Goal: Task Accomplishment & Management: Use online tool/utility

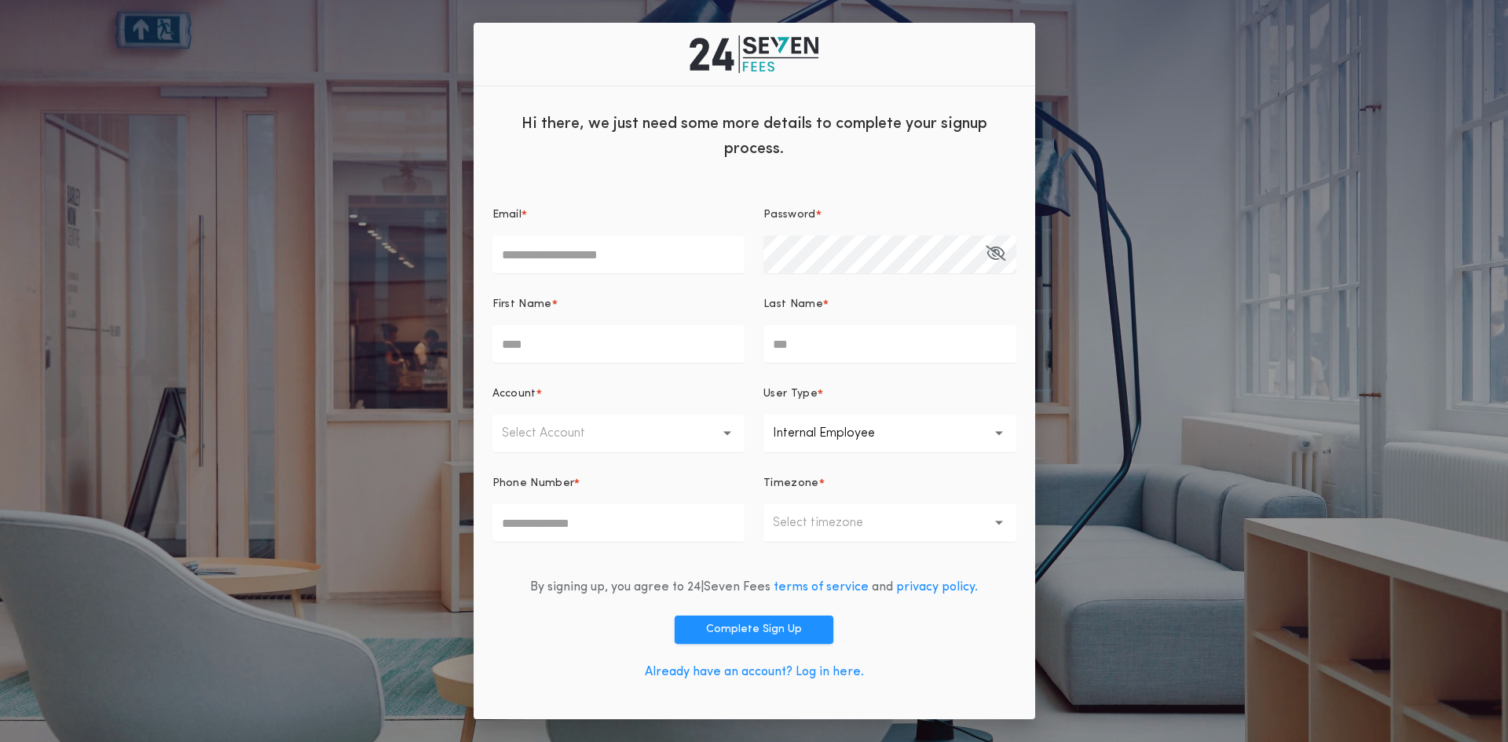
click at [728, 433] on icon "button" at bounding box center [727, 433] width 9 height 4
click at [618, 259] on input "Email *" at bounding box center [618, 255] width 253 height 38
type input "**********"
type input "*****"
type input "*********"
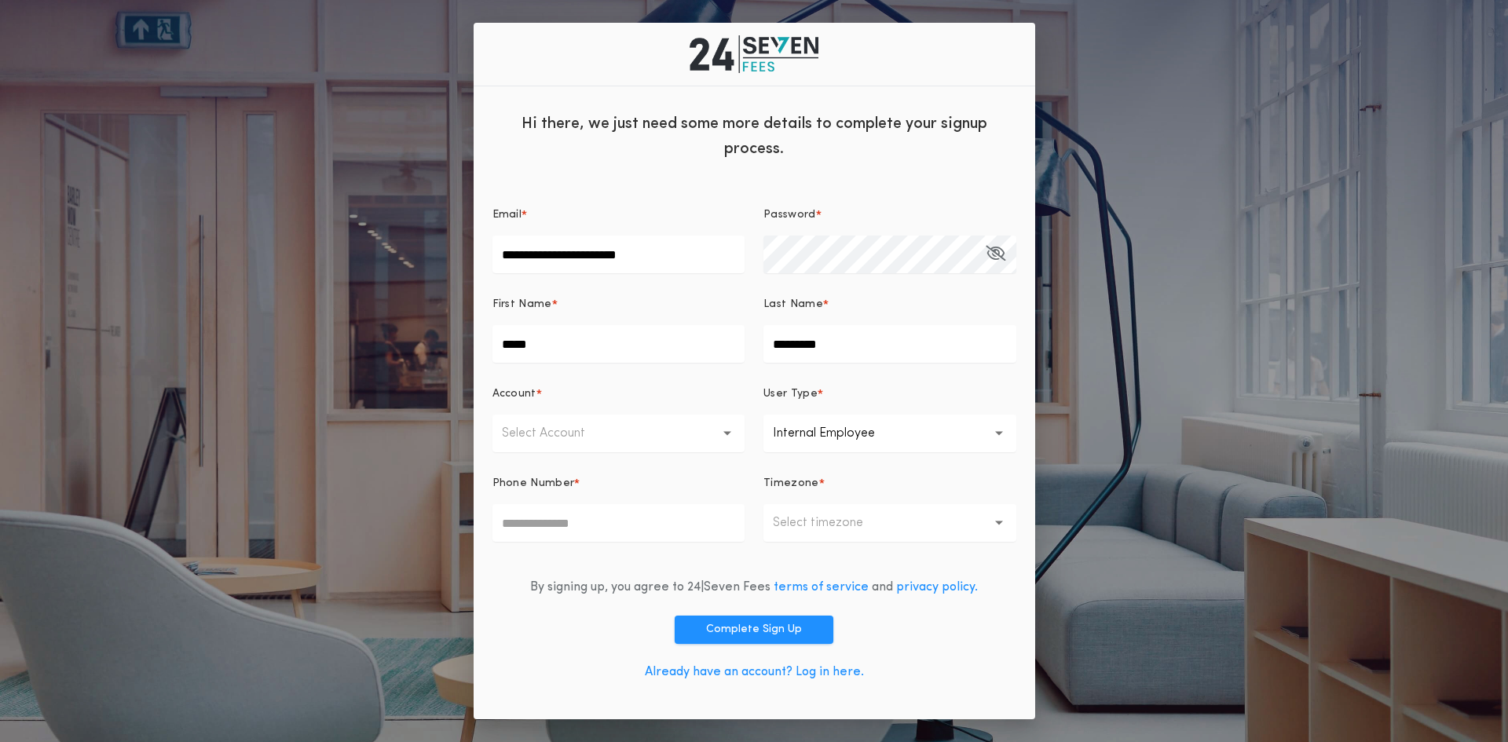
type input "**********"
click at [853, 443] on p "Internal Employee" at bounding box center [836, 433] width 127 height 19
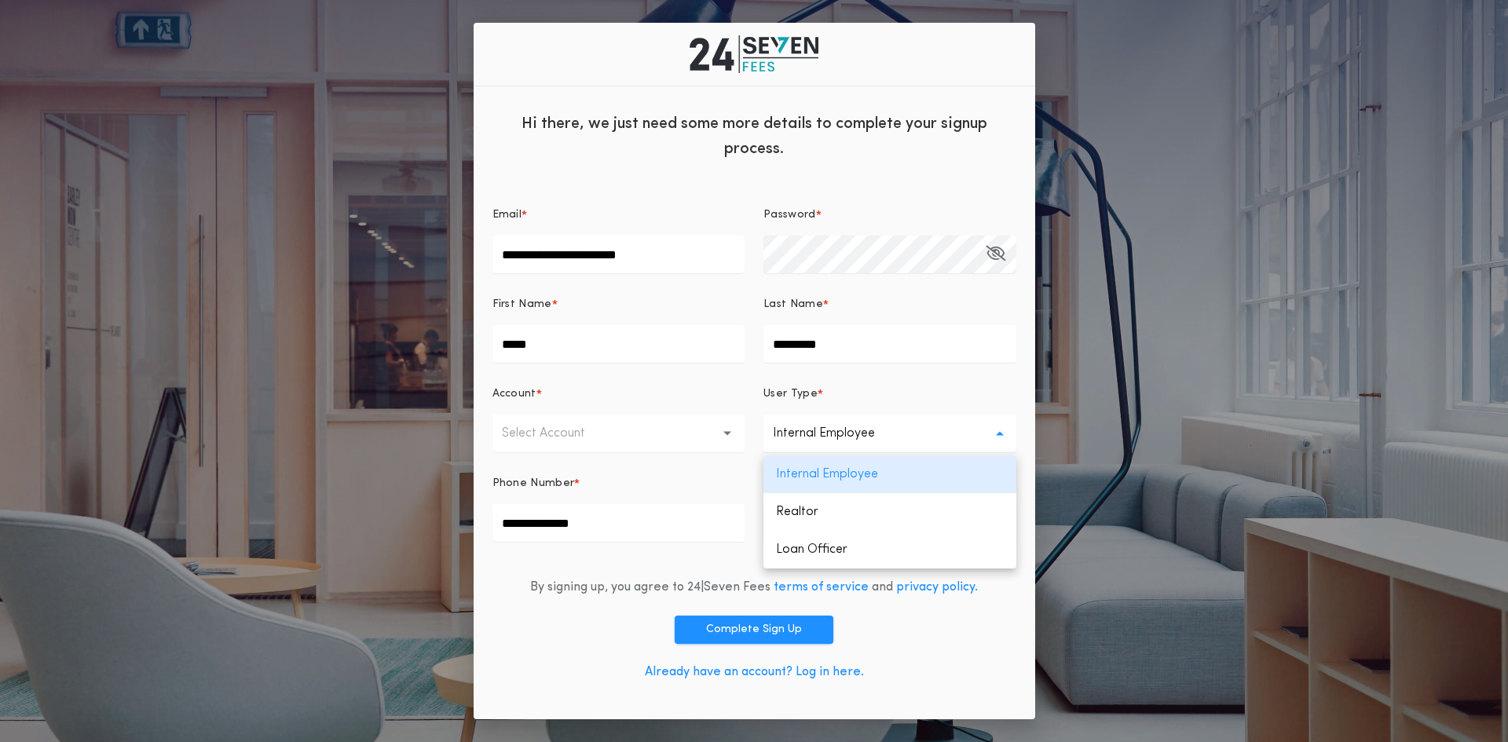
click at [856, 443] on p "Internal Employee" at bounding box center [836, 433] width 127 height 19
click at [730, 437] on icon "button" at bounding box center [727, 434] width 9 height 38
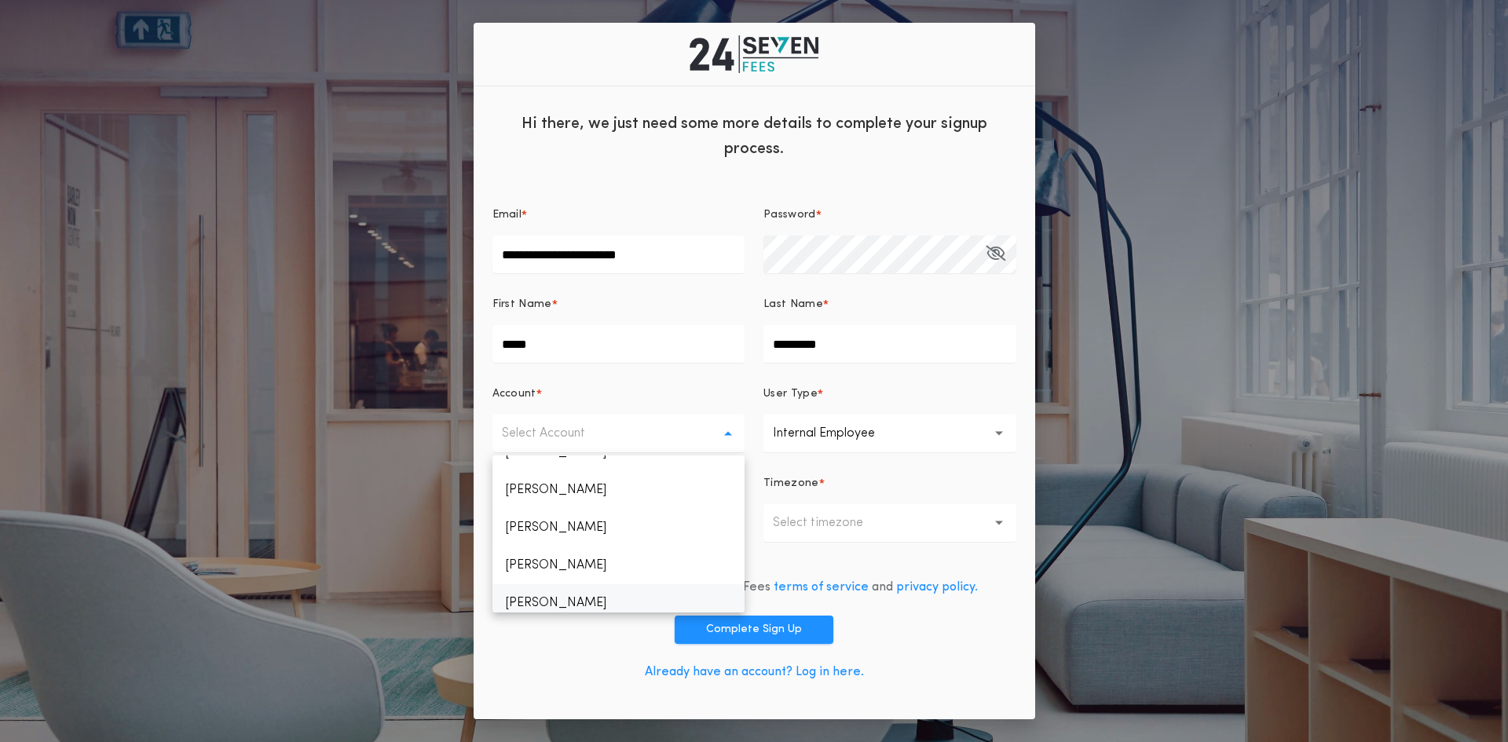
scroll to position [94, 0]
click at [862, 426] on p "Internal Employee" at bounding box center [836, 433] width 127 height 19
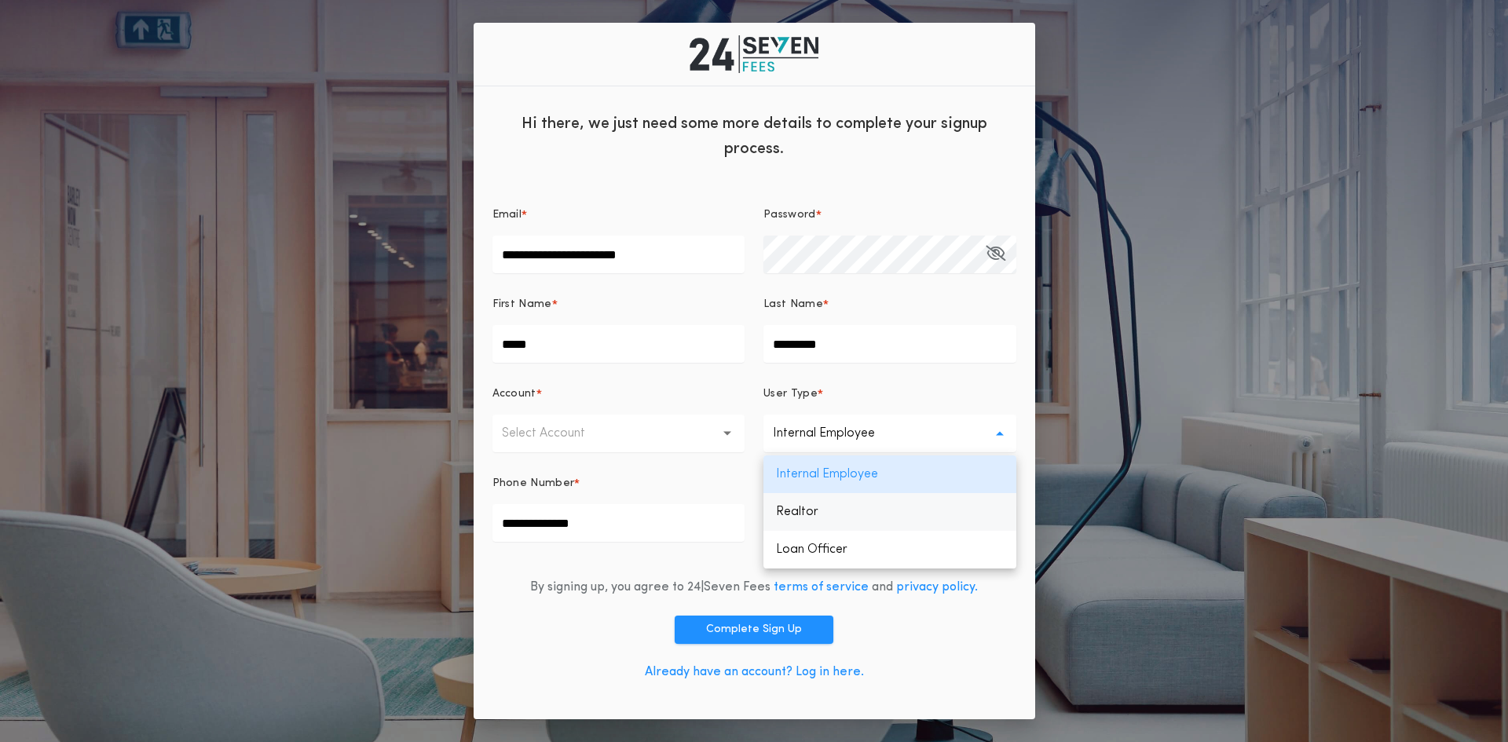
click at [804, 516] on p "Realtor" at bounding box center [889, 512] width 253 height 38
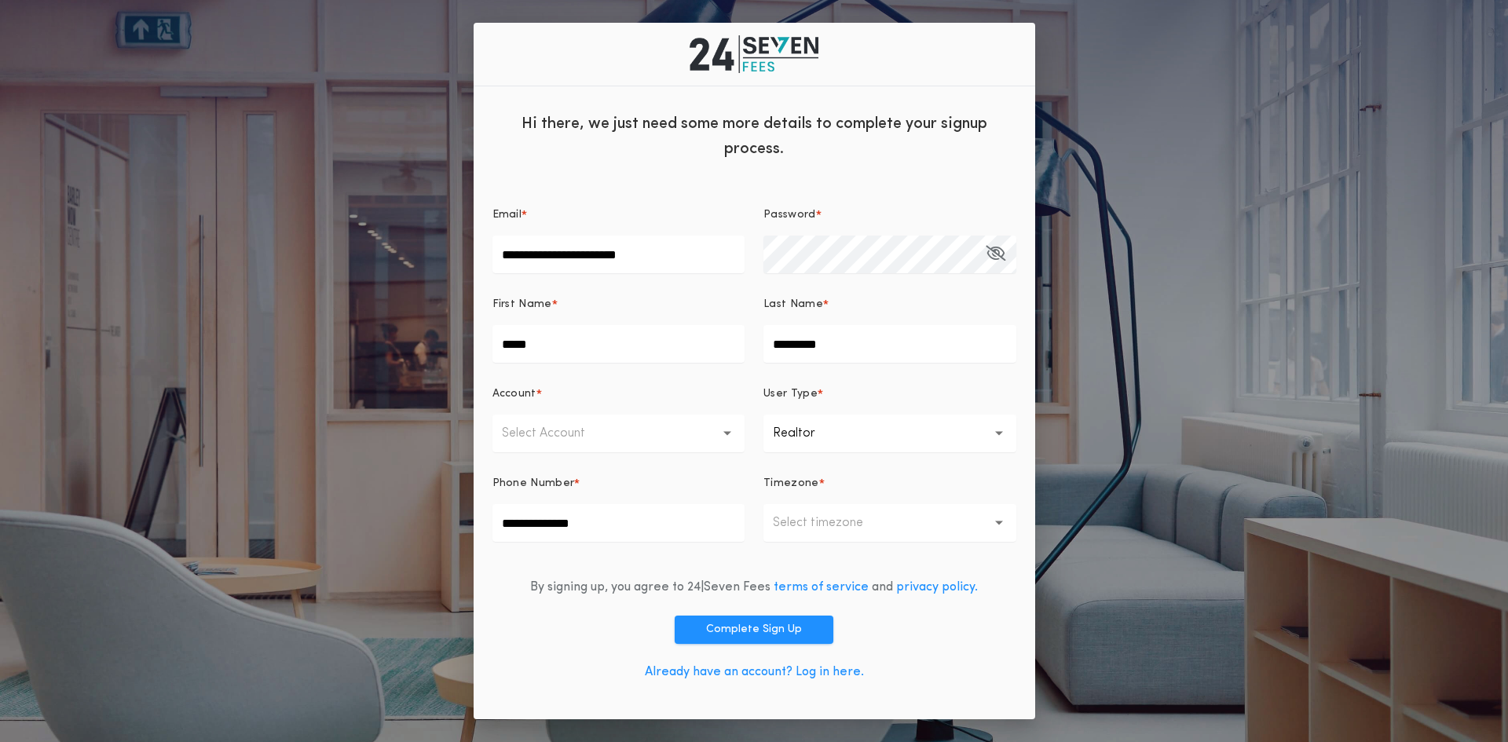
click at [675, 430] on button "Select Account" at bounding box center [618, 434] width 253 height 38
click at [817, 441] on p "Realtor" at bounding box center [807, 433] width 68 height 19
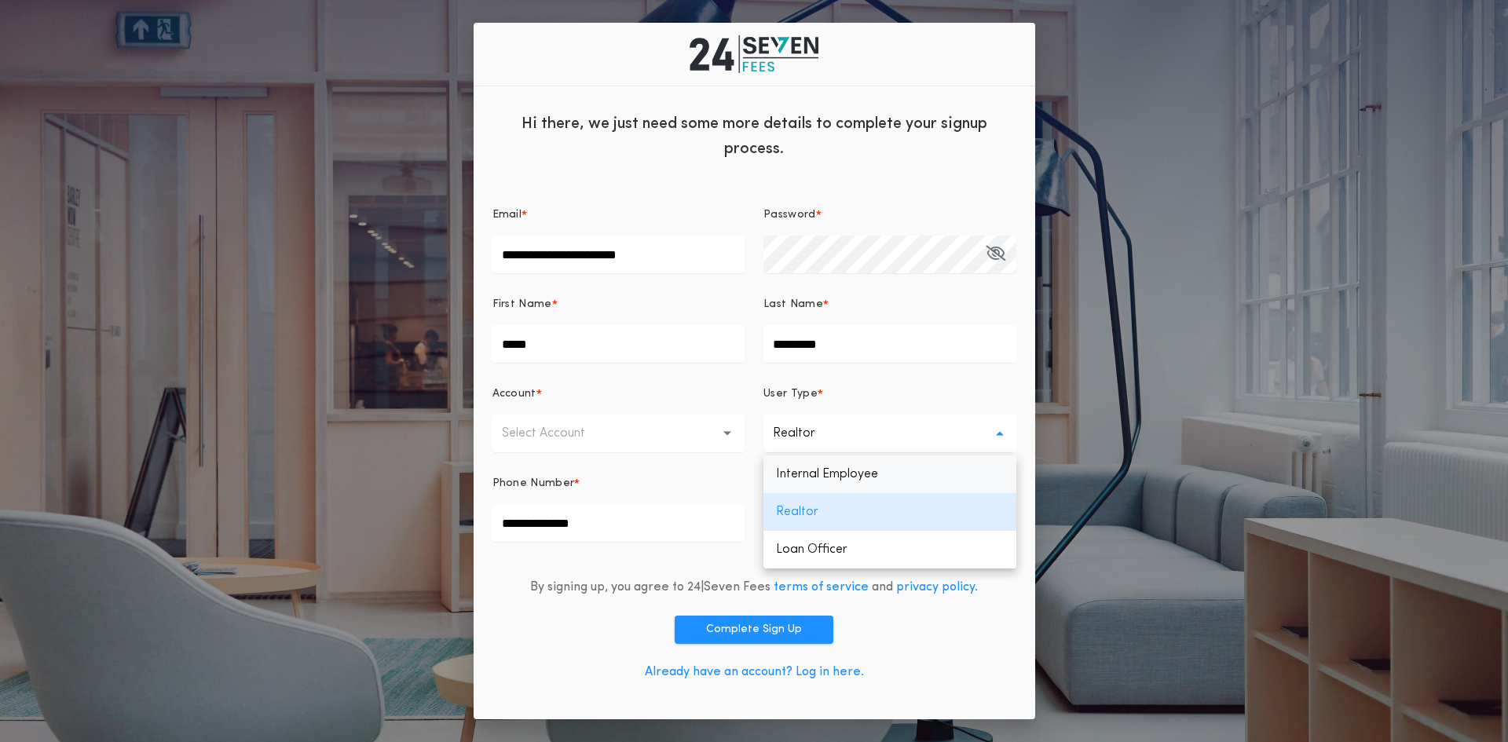
click at [819, 470] on p "Internal Employee" at bounding box center [889, 474] width 253 height 38
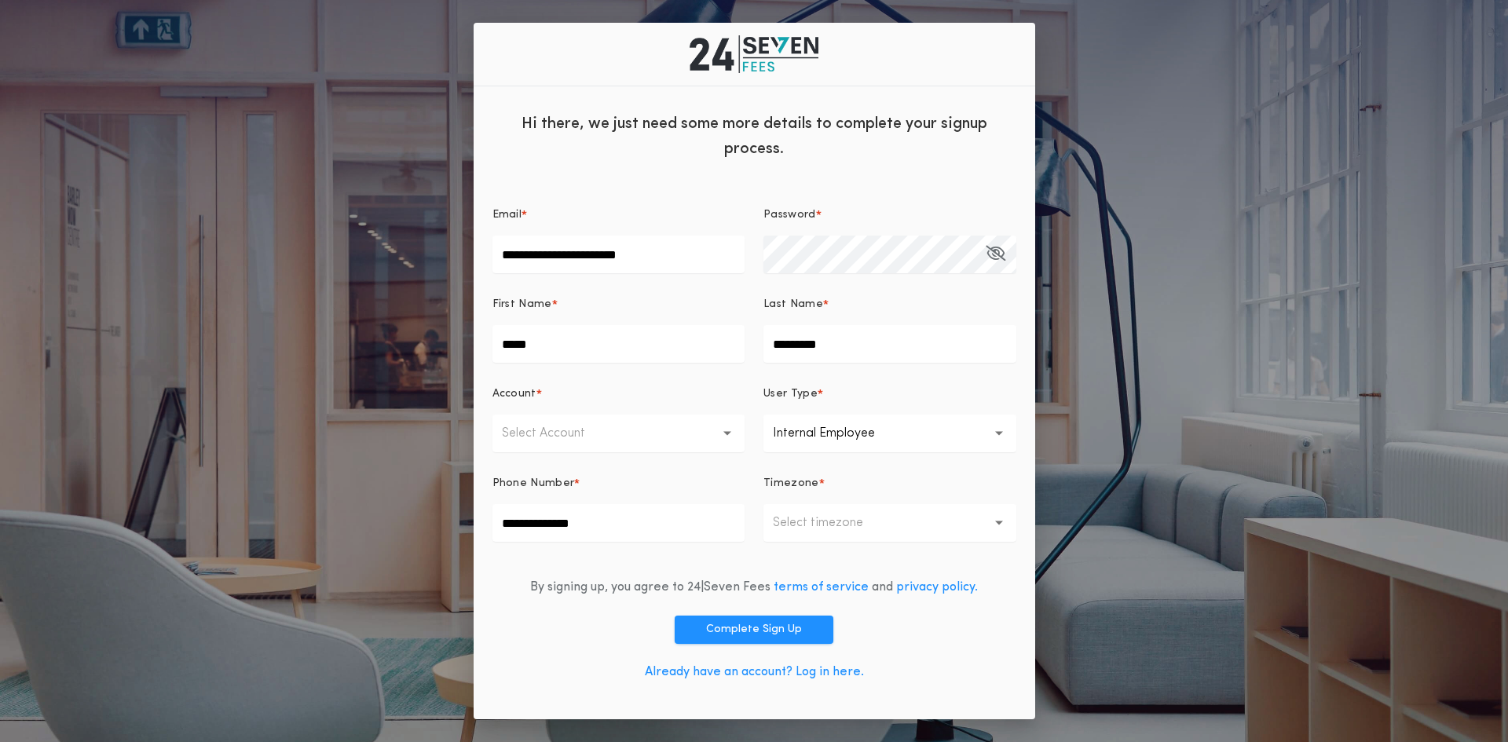
click at [612, 440] on button "Select Account" at bounding box center [618, 434] width 253 height 38
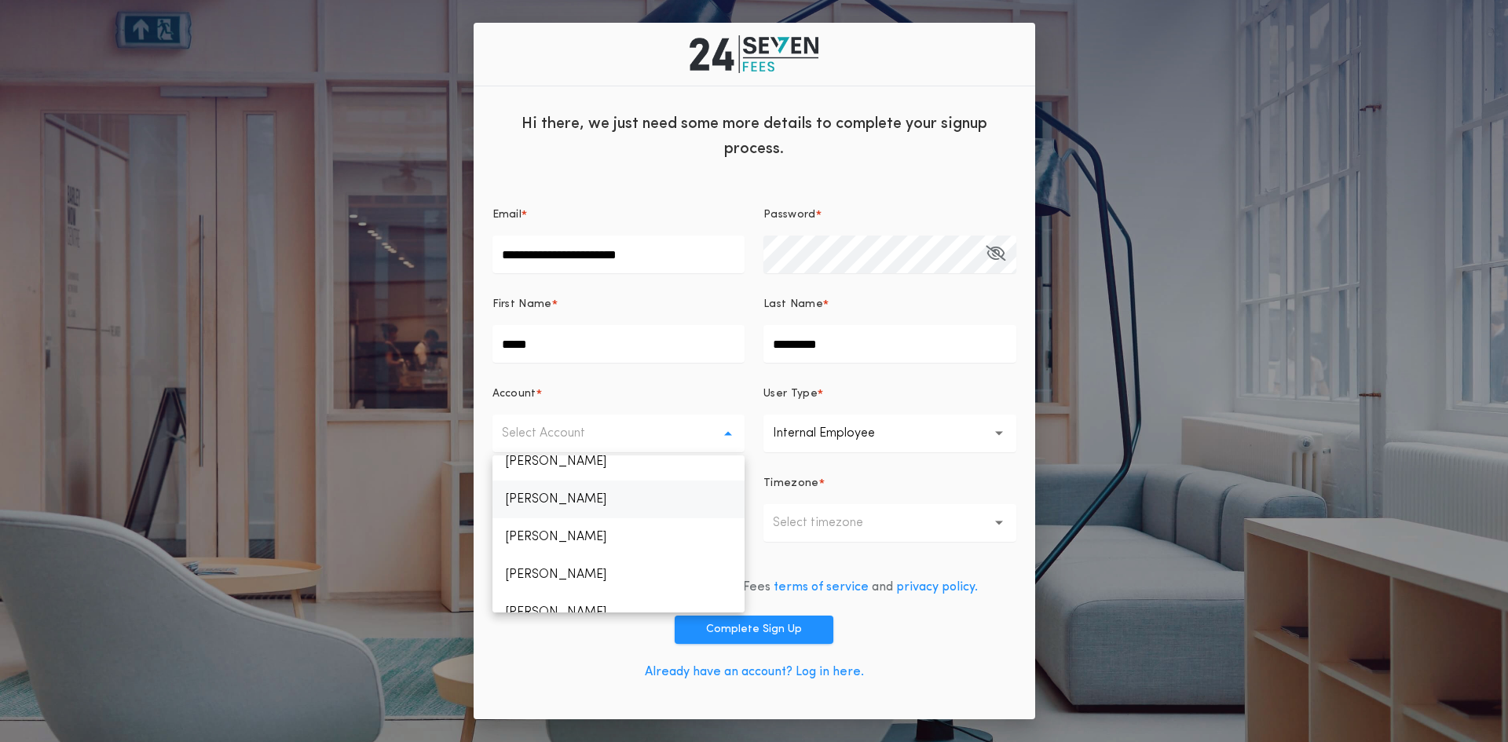
scroll to position [408, 0]
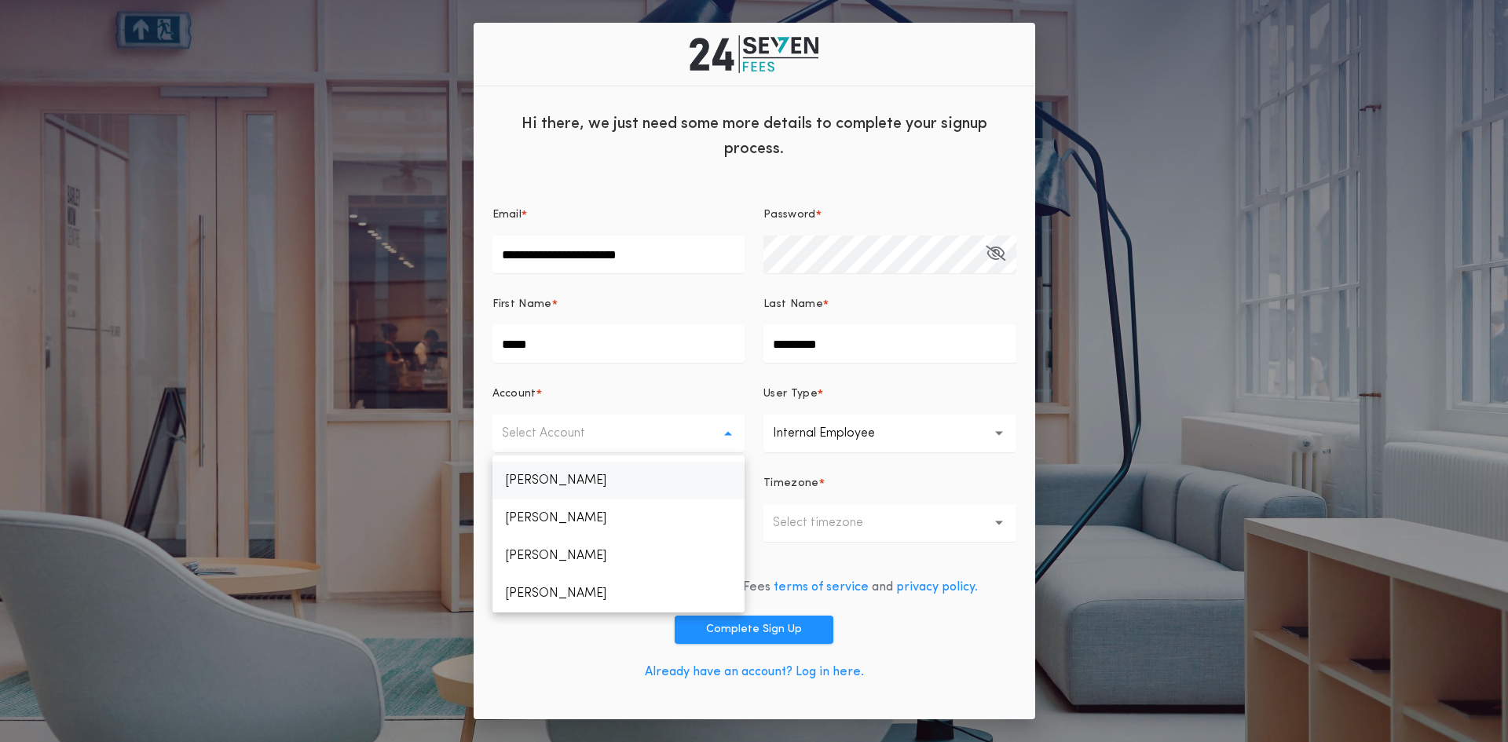
drag, startPoint x: 615, startPoint y: 596, endPoint x: 558, endPoint y: 469, distance: 139.2
click at [558, 469] on ul "[PERSON_NAME] [PERSON_NAME] [PERSON_NAME] [PERSON_NAME] [PERSON_NAME] [PERSON_N…" at bounding box center [618, 533] width 253 height 157
drag, startPoint x: 486, startPoint y: 385, endPoint x: 574, endPoint y: 476, distance: 126.6
click at [573, 475] on div "**********" at bounding box center [754, 445] width 561 height 550
click at [587, 525] on input "**********" at bounding box center [618, 523] width 253 height 38
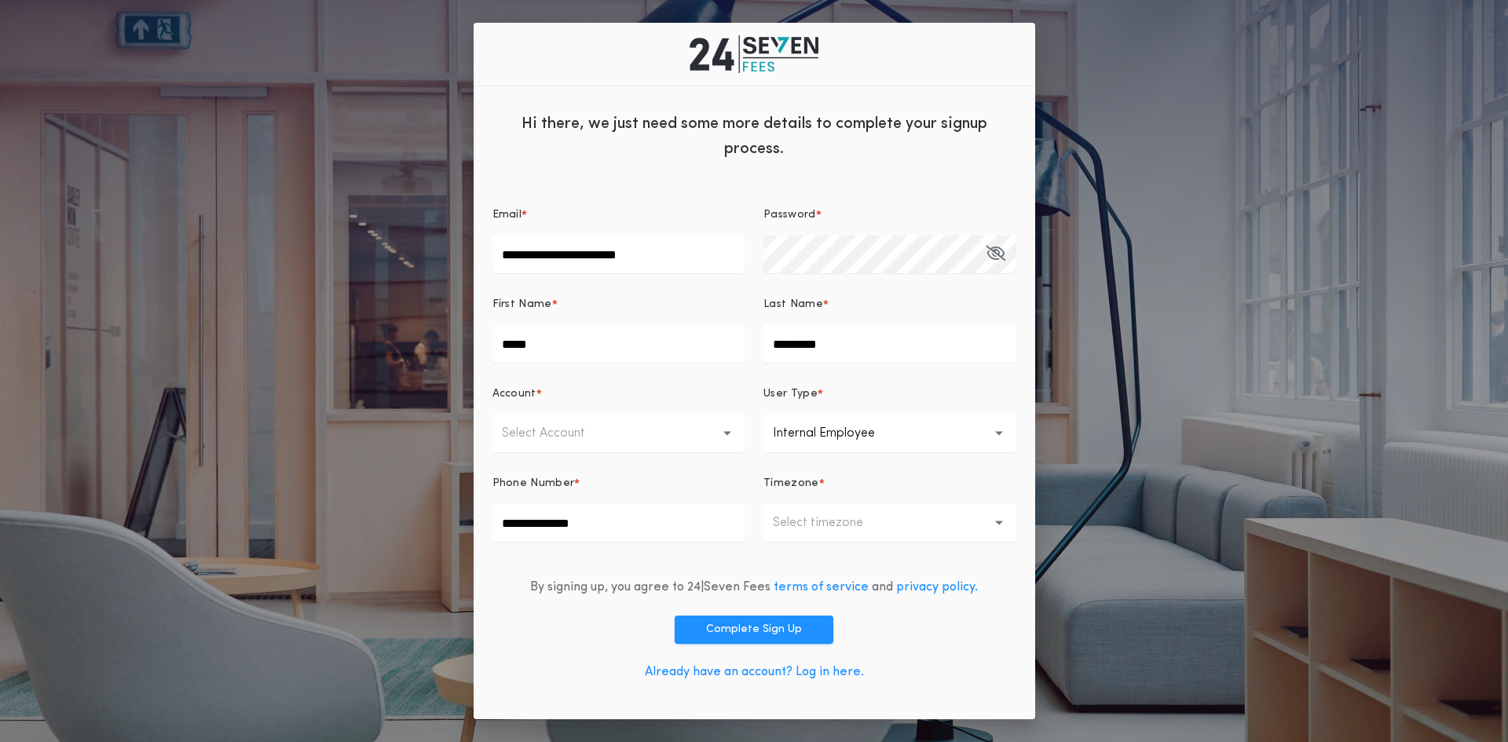
click at [608, 437] on p "Select Account" at bounding box center [556, 433] width 108 height 19
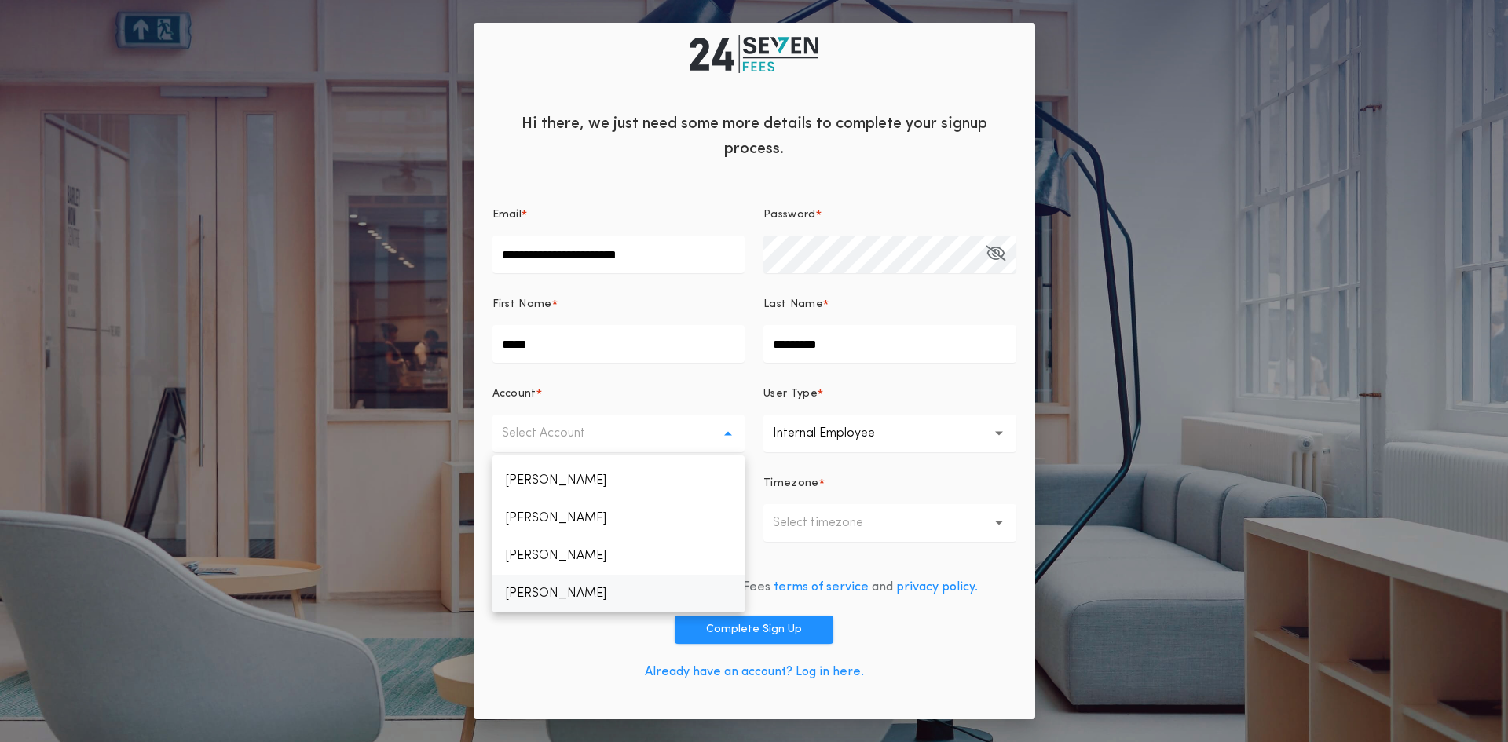
click at [531, 597] on p "[PERSON_NAME]" at bounding box center [618, 594] width 253 height 38
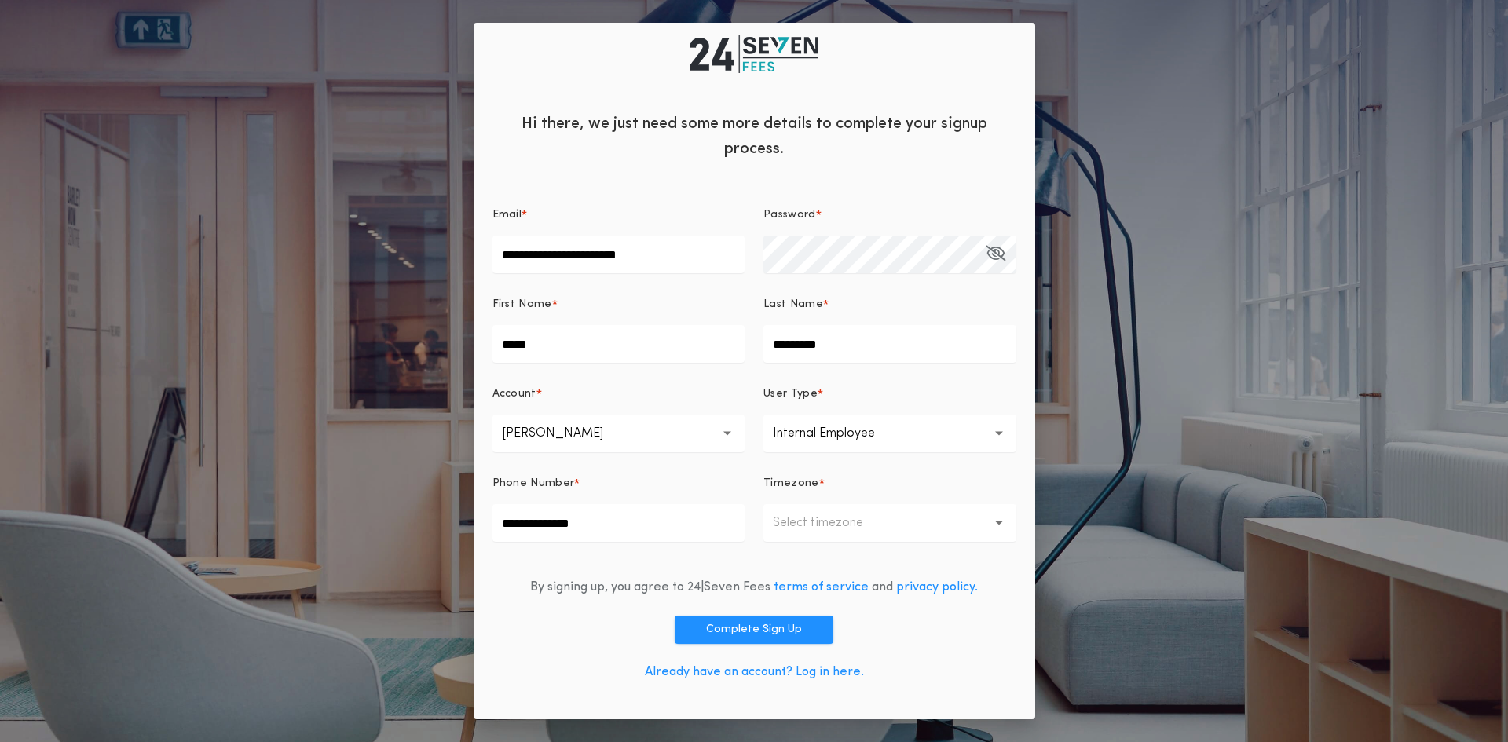
click at [973, 534] on button "Select timezone" at bounding box center [889, 523] width 253 height 38
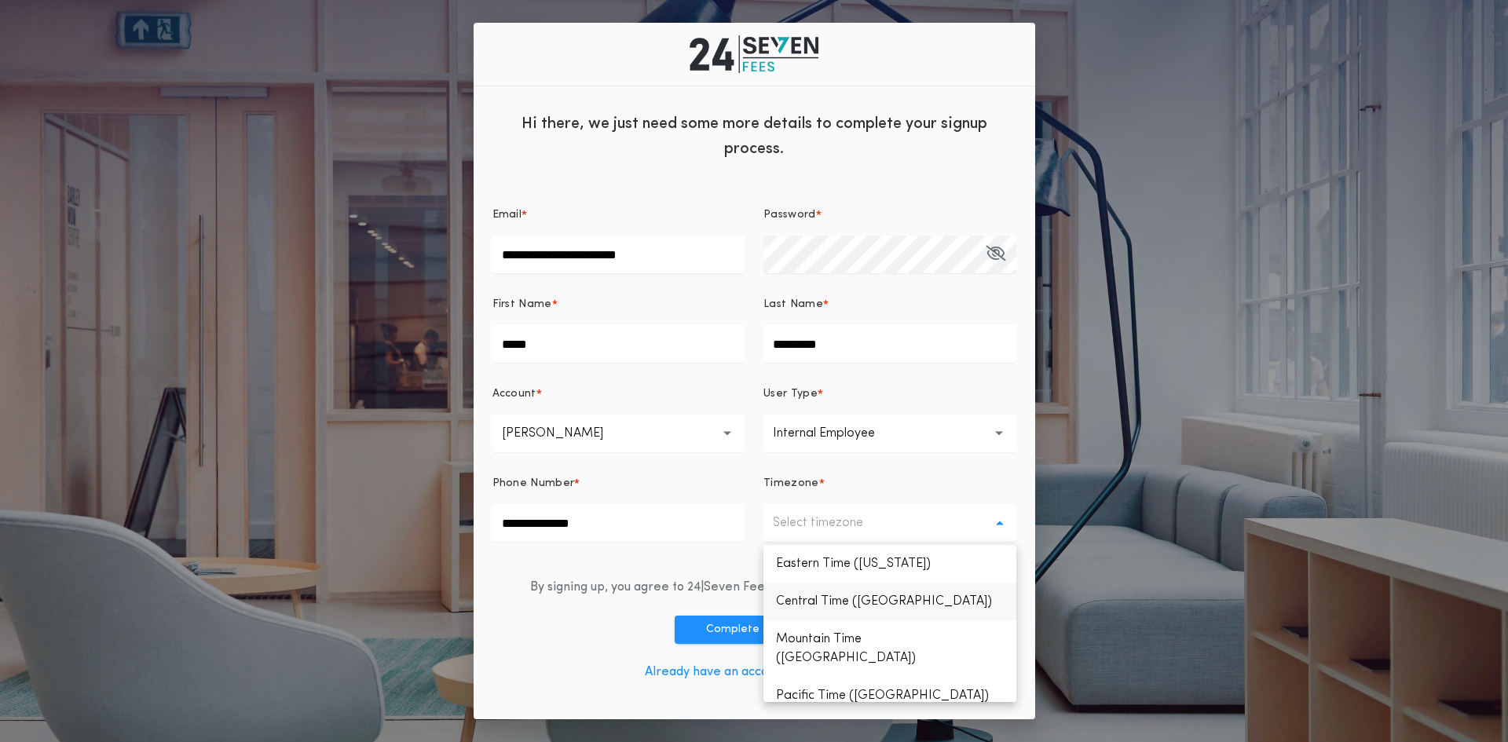
click at [858, 596] on p "Central Time ([GEOGRAPHIC_DATA])" at bounding box center [889, 602] width 253 height 38
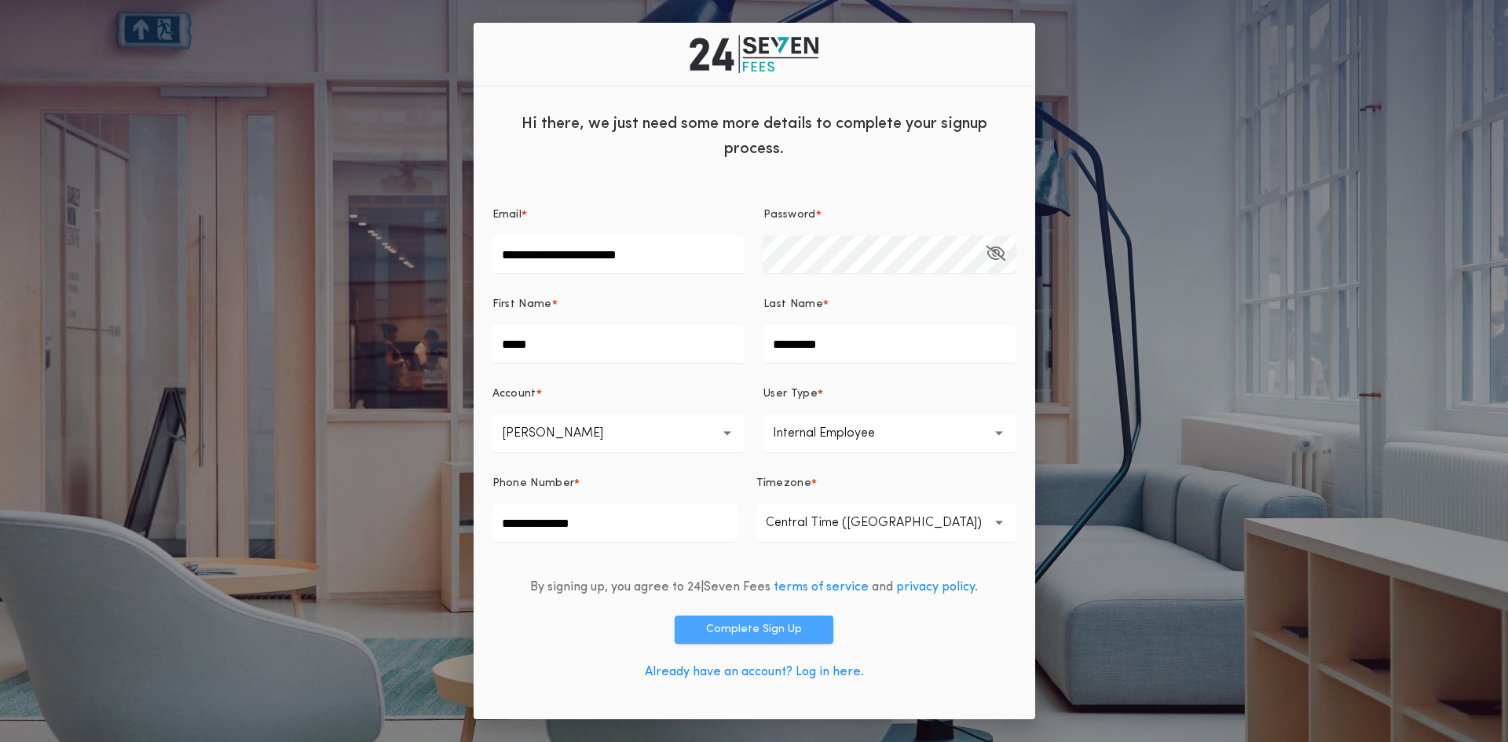
click at [752, 630] on button "Complete Sign Up" at bounding box center [754, 630] width 159 height 28
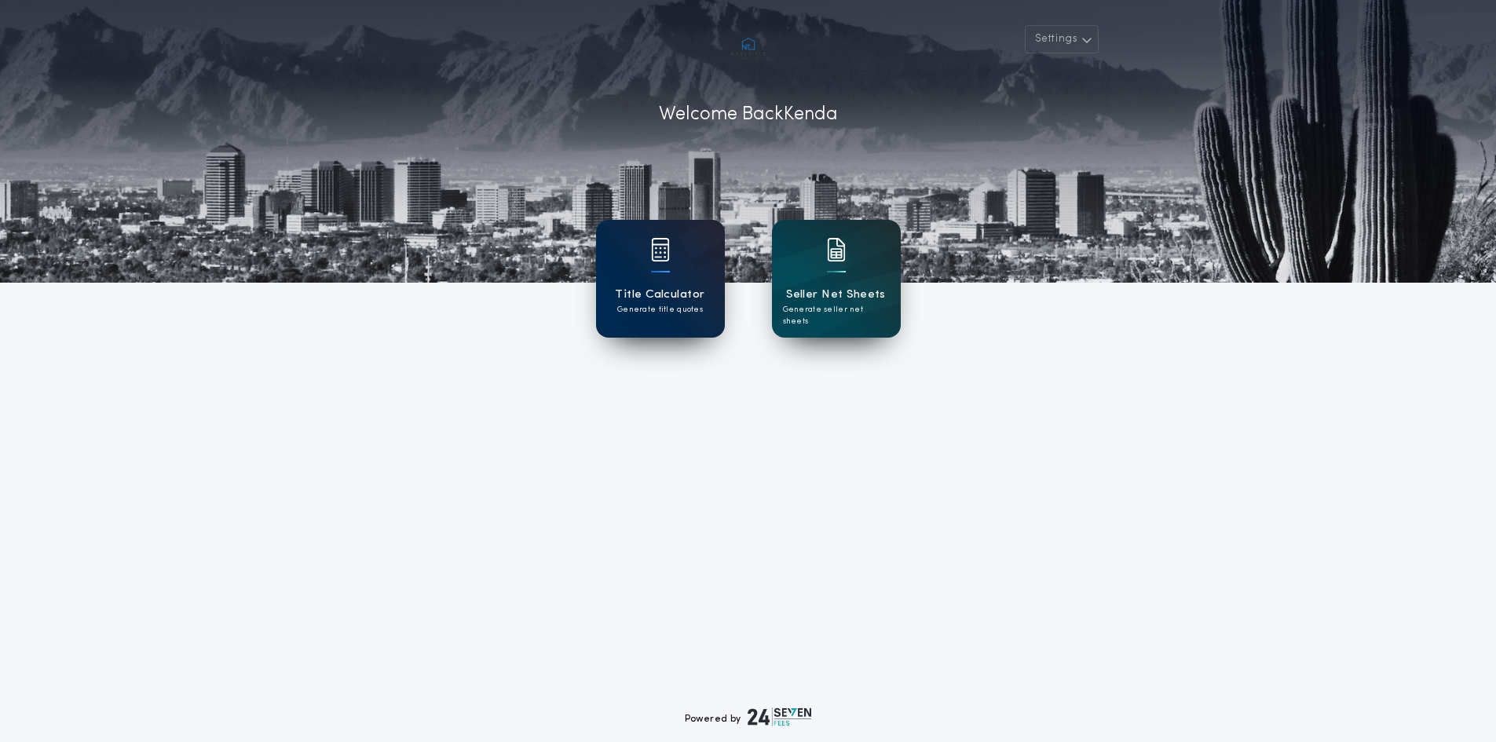
click at [665, 294] on h1 "Title Calculator" at bounding box center [660, 295] width 90 height 18
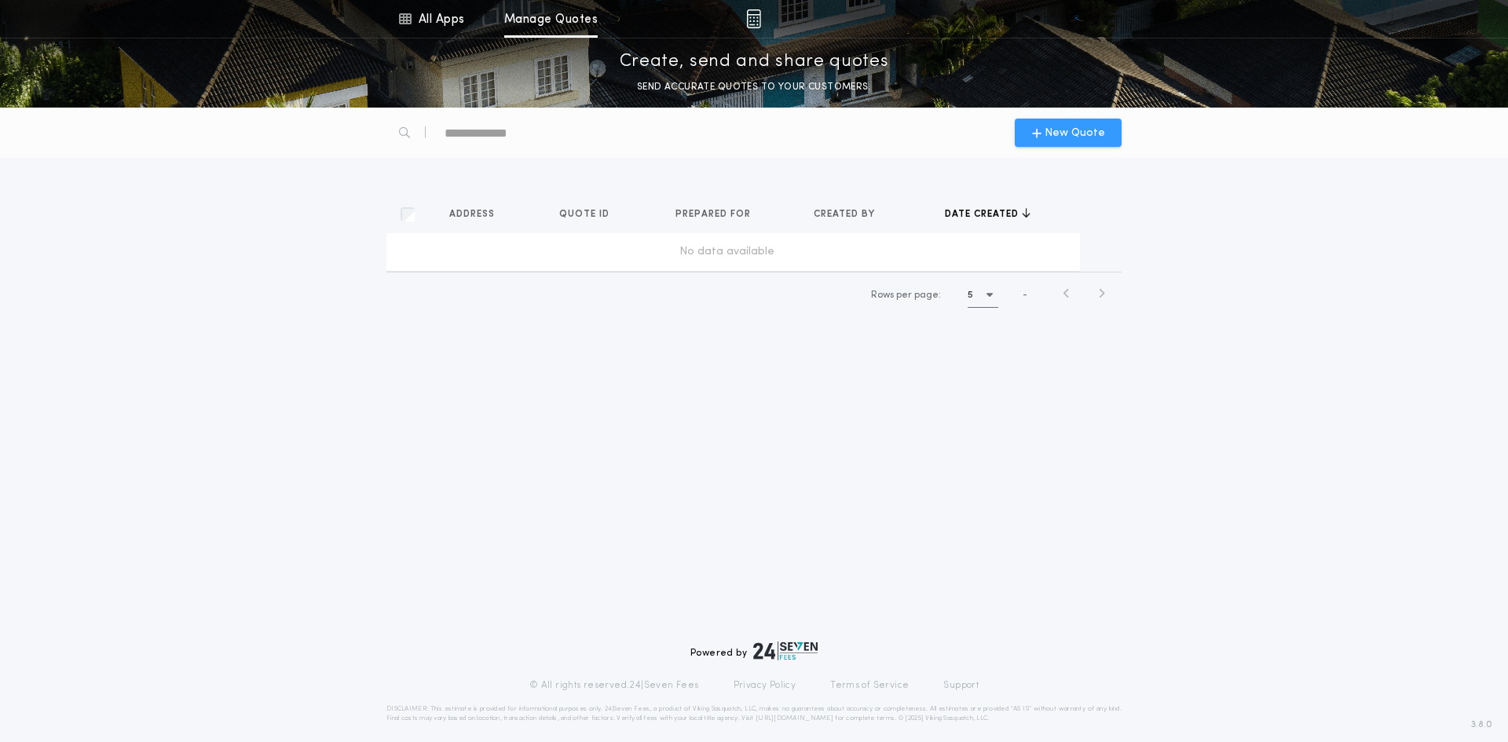
click at [1045, 133] on span "New Quote" at bounding box center [1068, 133] width 73 height 16
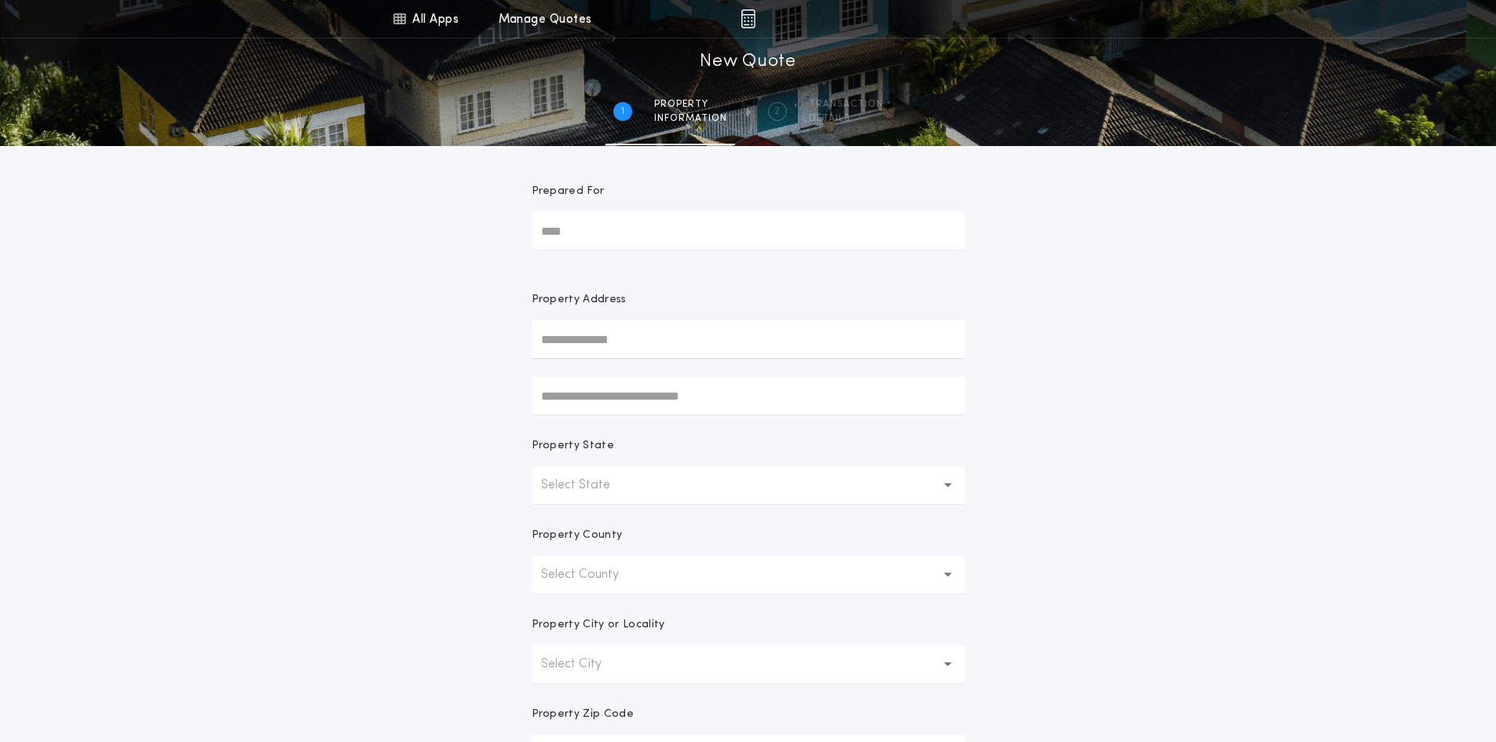
click at [623, 233] on input "Prepared For" at bounding box center [748, 231] width 433 height 38
type input "**********"
click at [641, 374] on button "25914 Torena Loop, San Antonio, TX, 78261, USA" at bounding box center [748, 371] width 433 height 24
click at [660, 495] on button "Texas **" at bounding box center [748, 485] width 433 height 38
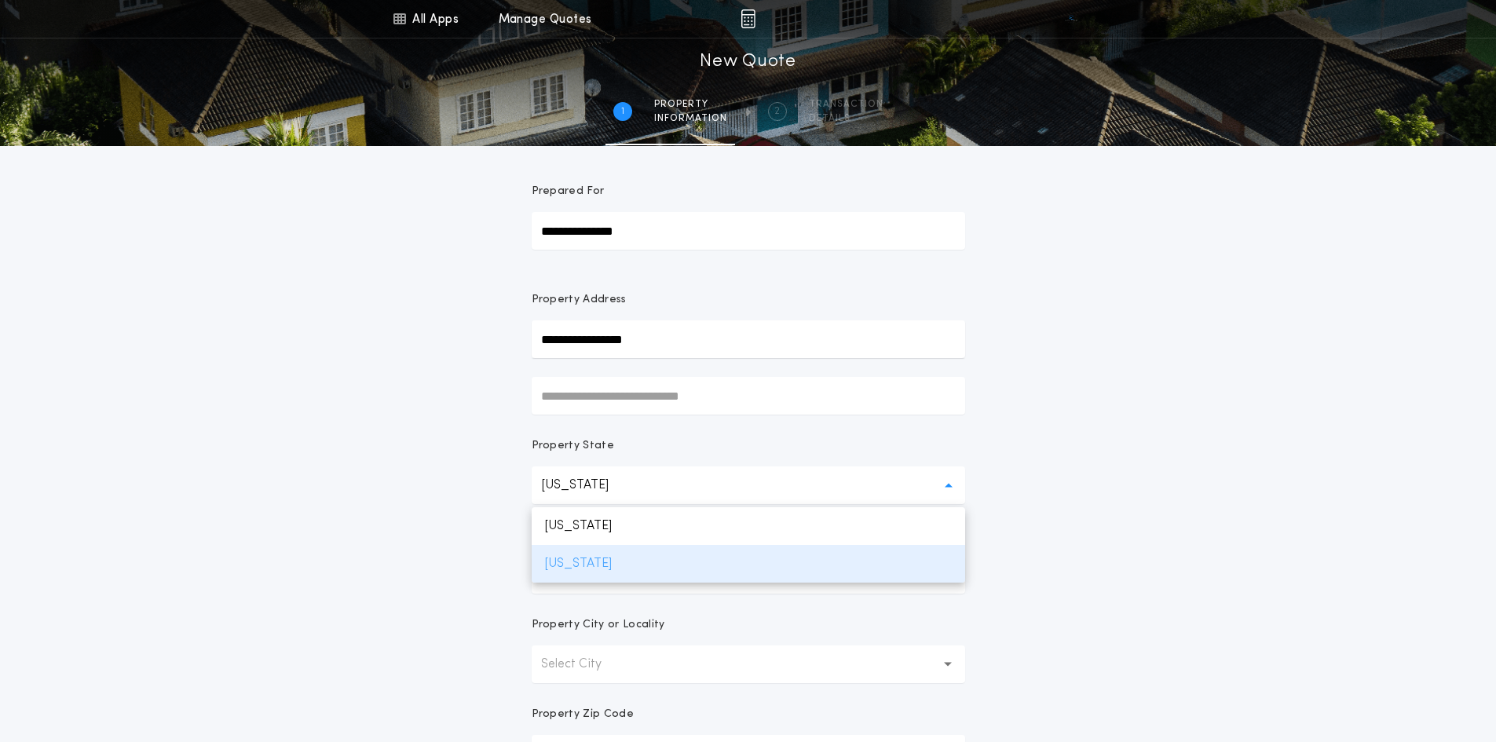
click at [657, 572] on p "Texas" at bounding box center [748, 564] width 433 height 38
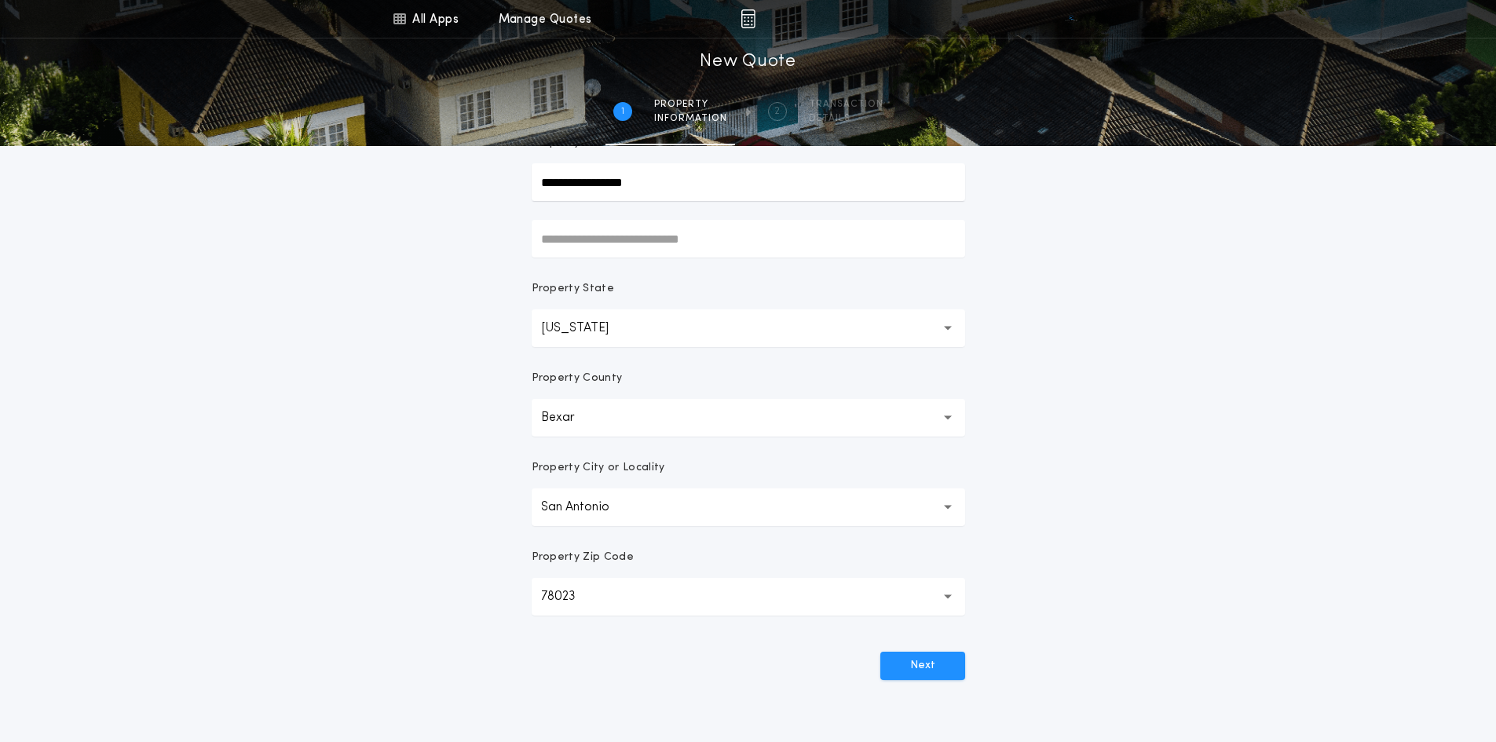
scroll to position [236, 0]
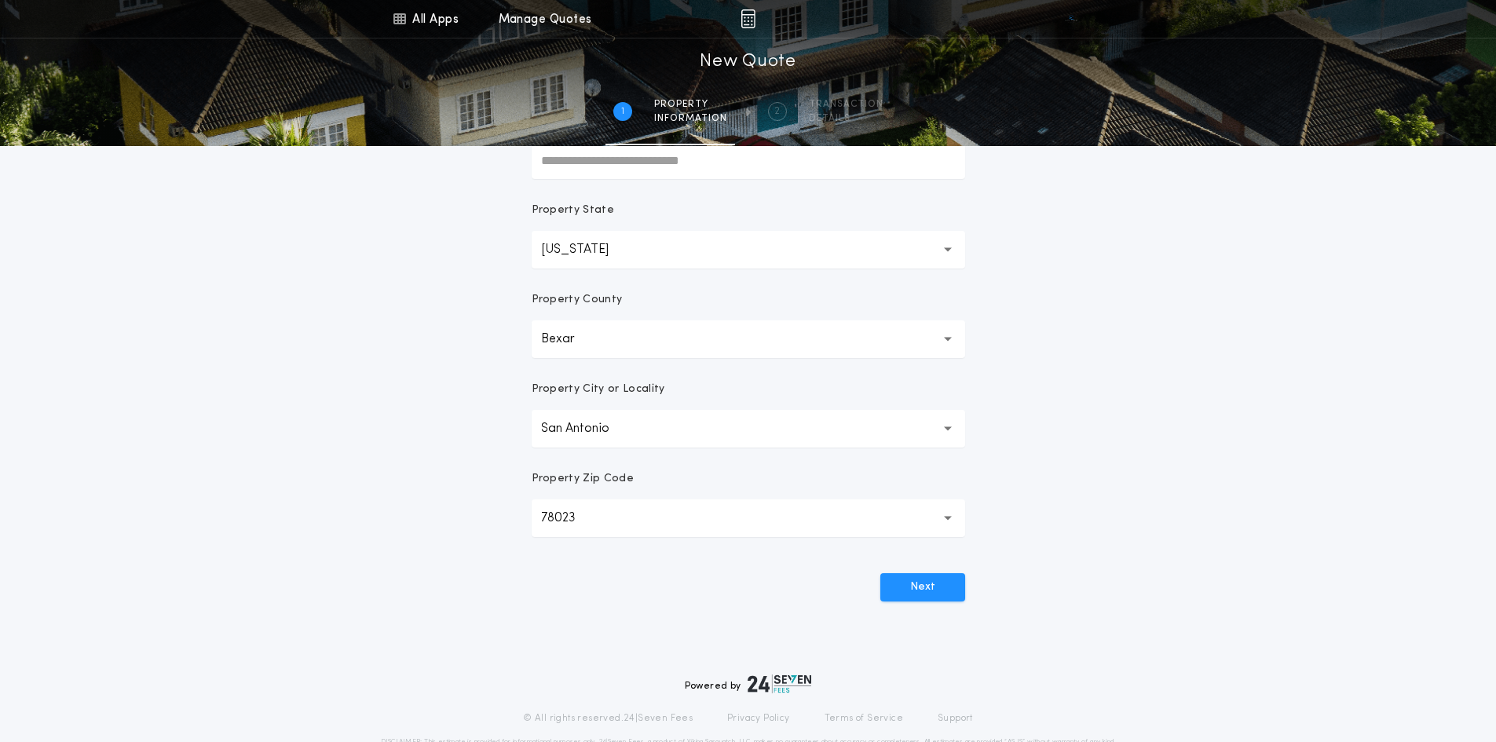
drag, startPoint x: 646, startPoint y: 523, endPoint x: 485, endPoint y: 492, distance: 163.1
click at [485, 492] on div "**********" at bounding box center [748, 213] width 1496 height 898
drag, startPoint x: 588, startPoint y: 513, endPoint x: 501, endPoint y: 509, distance: 87.3
click at [501, 509] on div "**********" at bounding box center [748, 213] width 1496 height 898
click at [565, 518] on p "78023" at bounding box center [571, 518] width 60 height 19
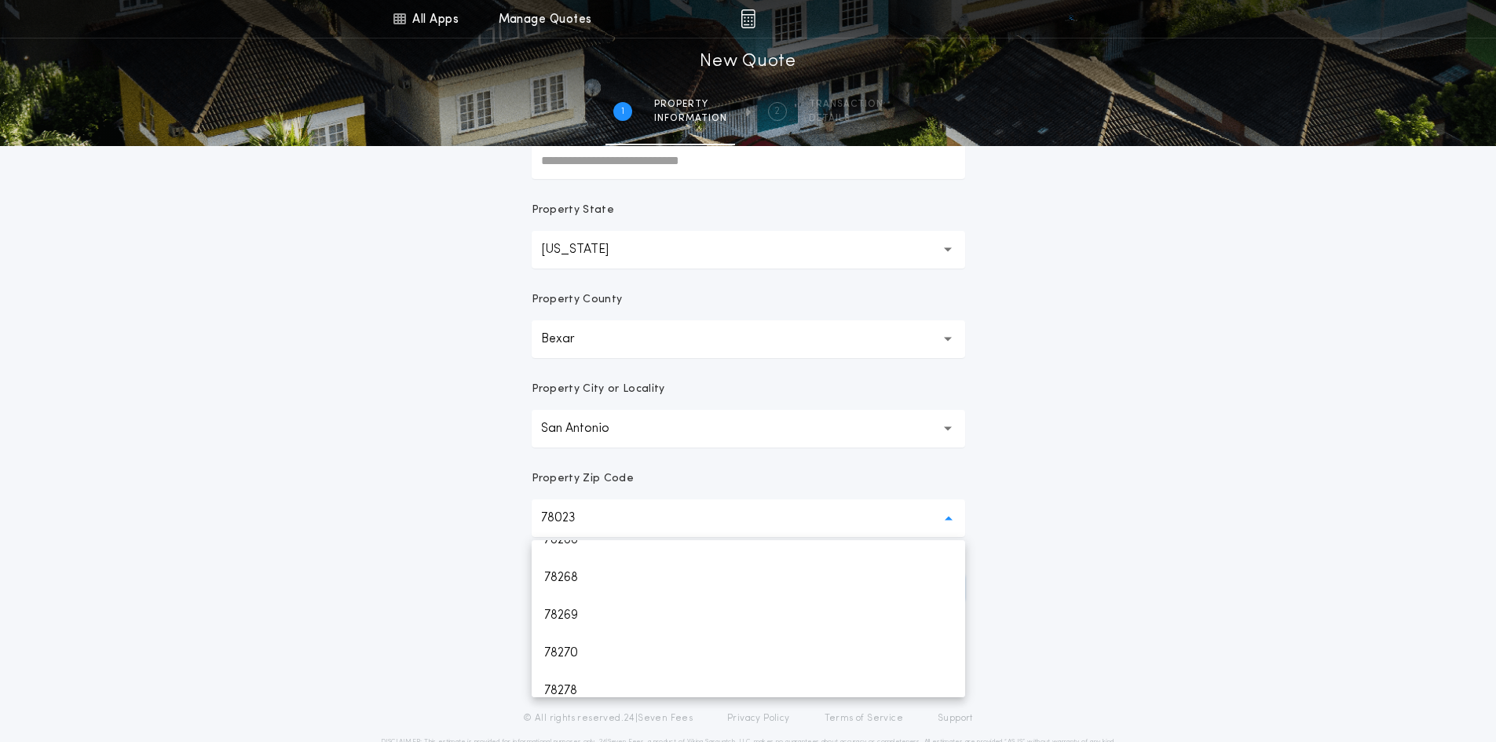
scroll to position [2199, 0]
click at [443, 569] on div "**********" at bounding box center [748, 213] width 1496 height 898
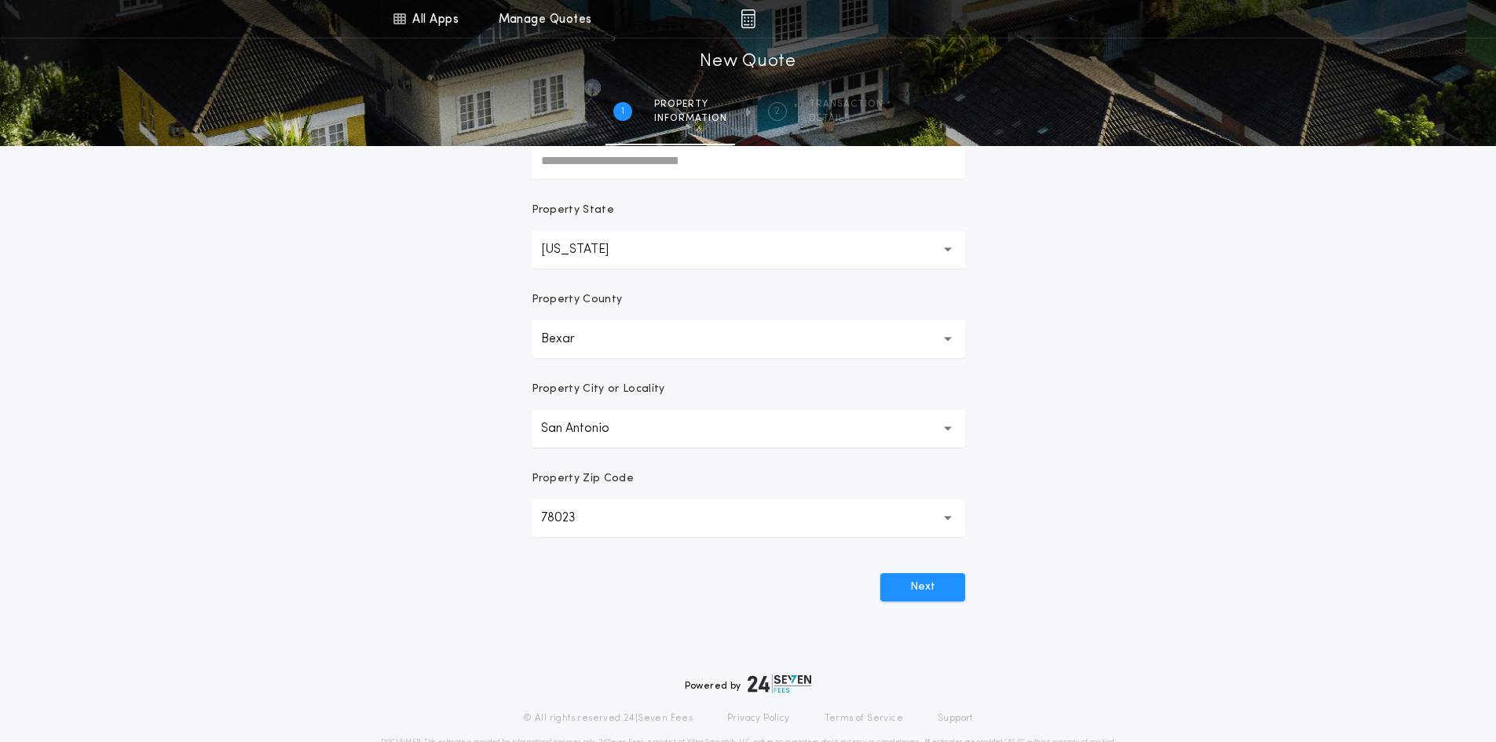
click at [576, 514] on p "78023" at bounding box center [571, 518] width 60 height 19
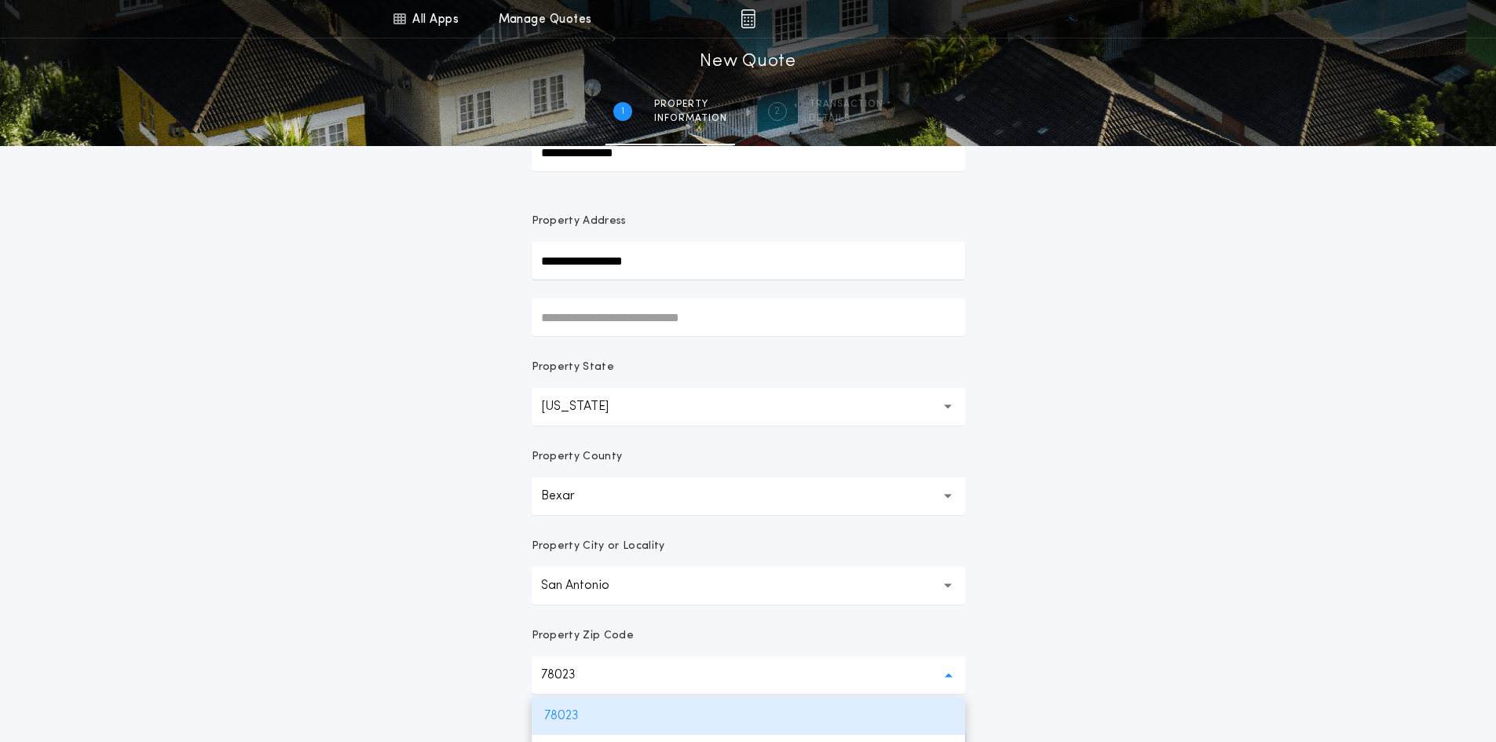
scroll to position [0, 0]
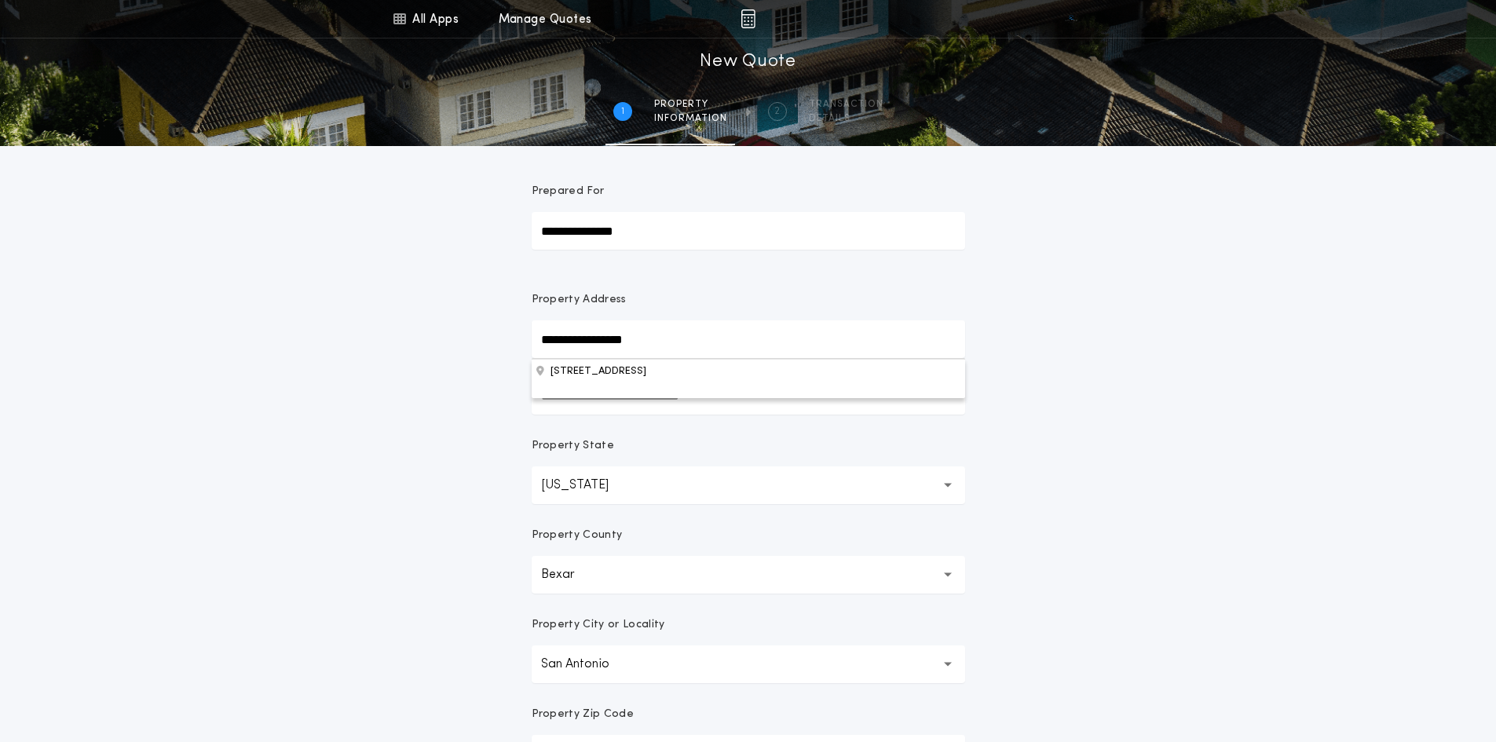
click at [696, 327] on input "**********" at bounding box center [748, 339] width 433 height 38
click at [708, 373] on button "25914 Torena Loop, San Antonio, TX, 78261, USA" at bounding box center [748, 371] width 433 height 24
click at [835, 583] on button "Bexar *****" at bounding box center [748, 575] width 433 height 38
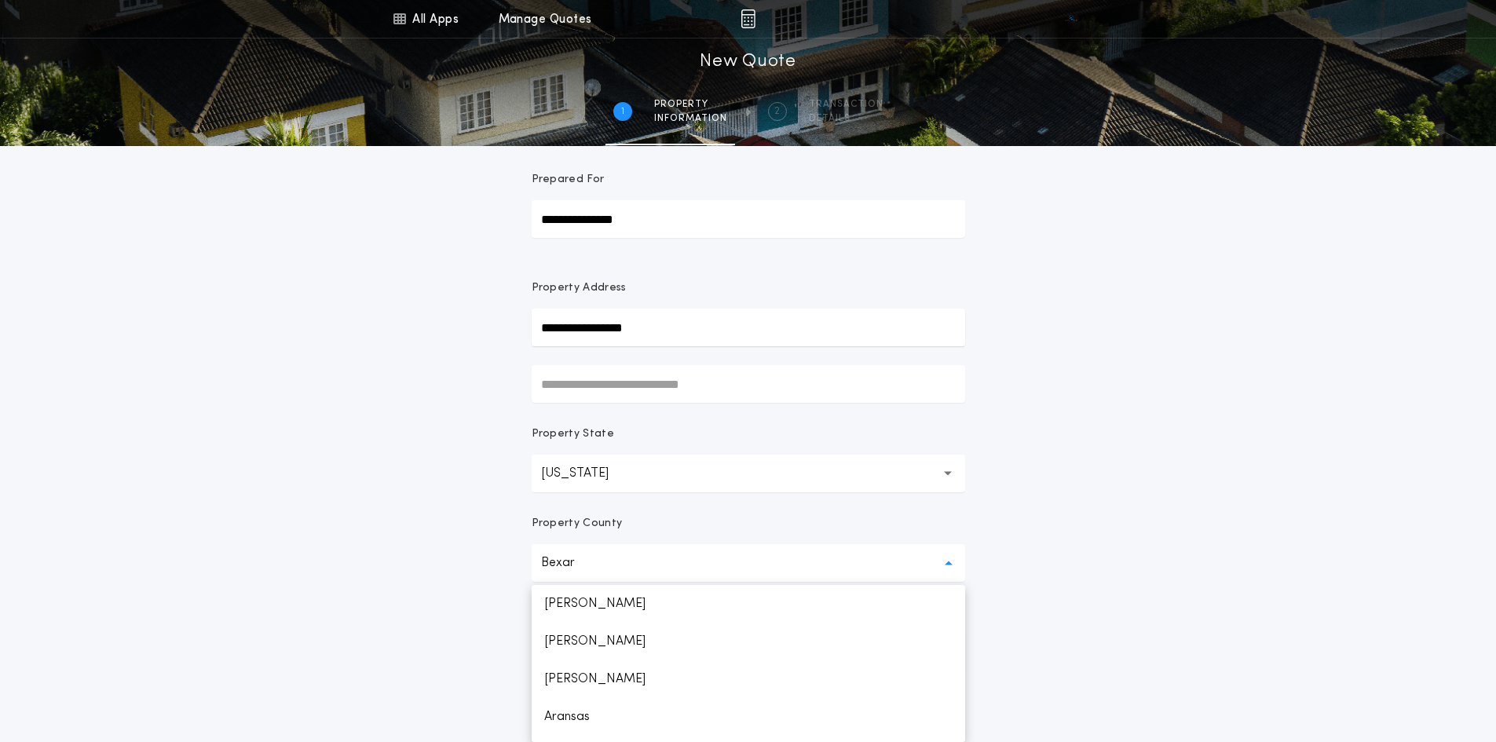
scroll to position [408, 0]
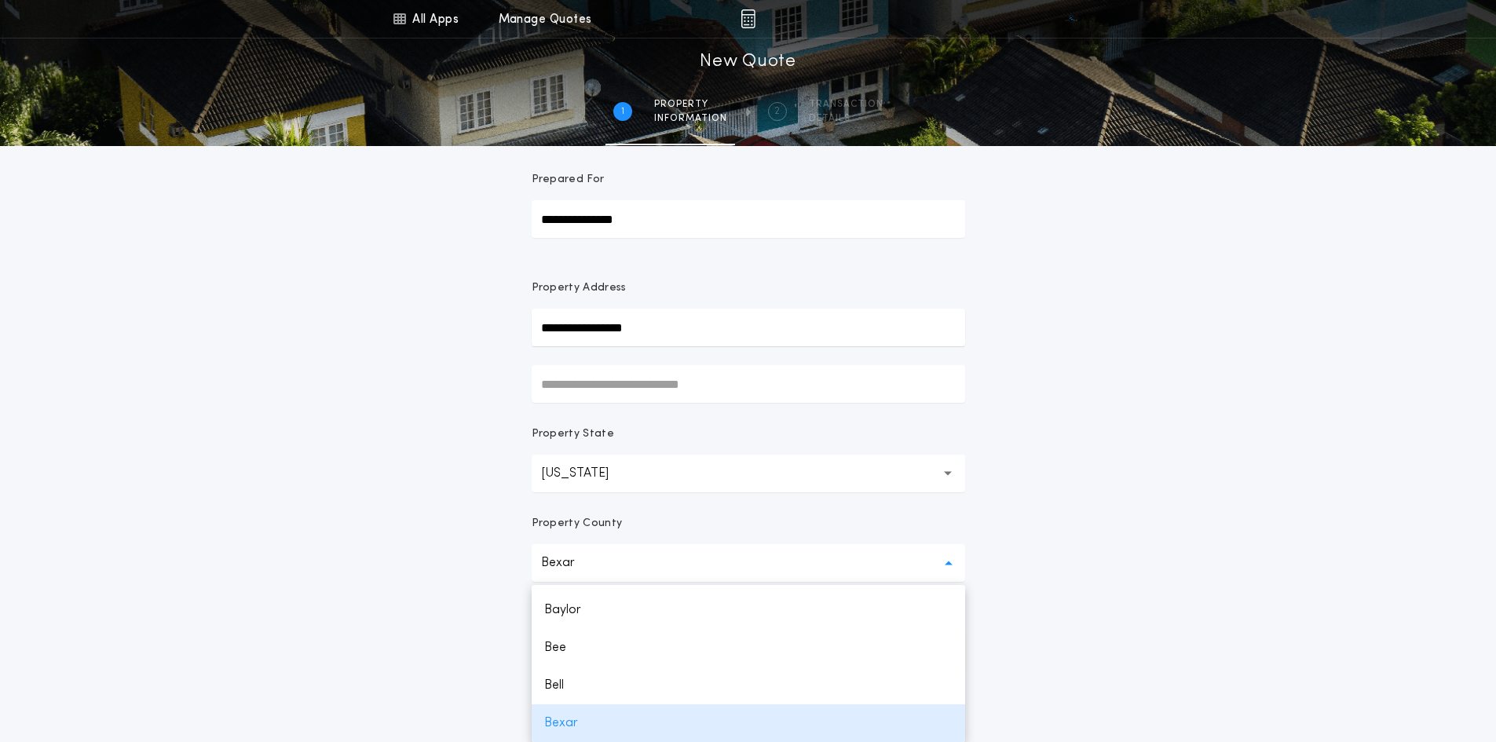
click at [1175, 614] on div "**********" at bounding box center [748, 437] width 1496 height 898
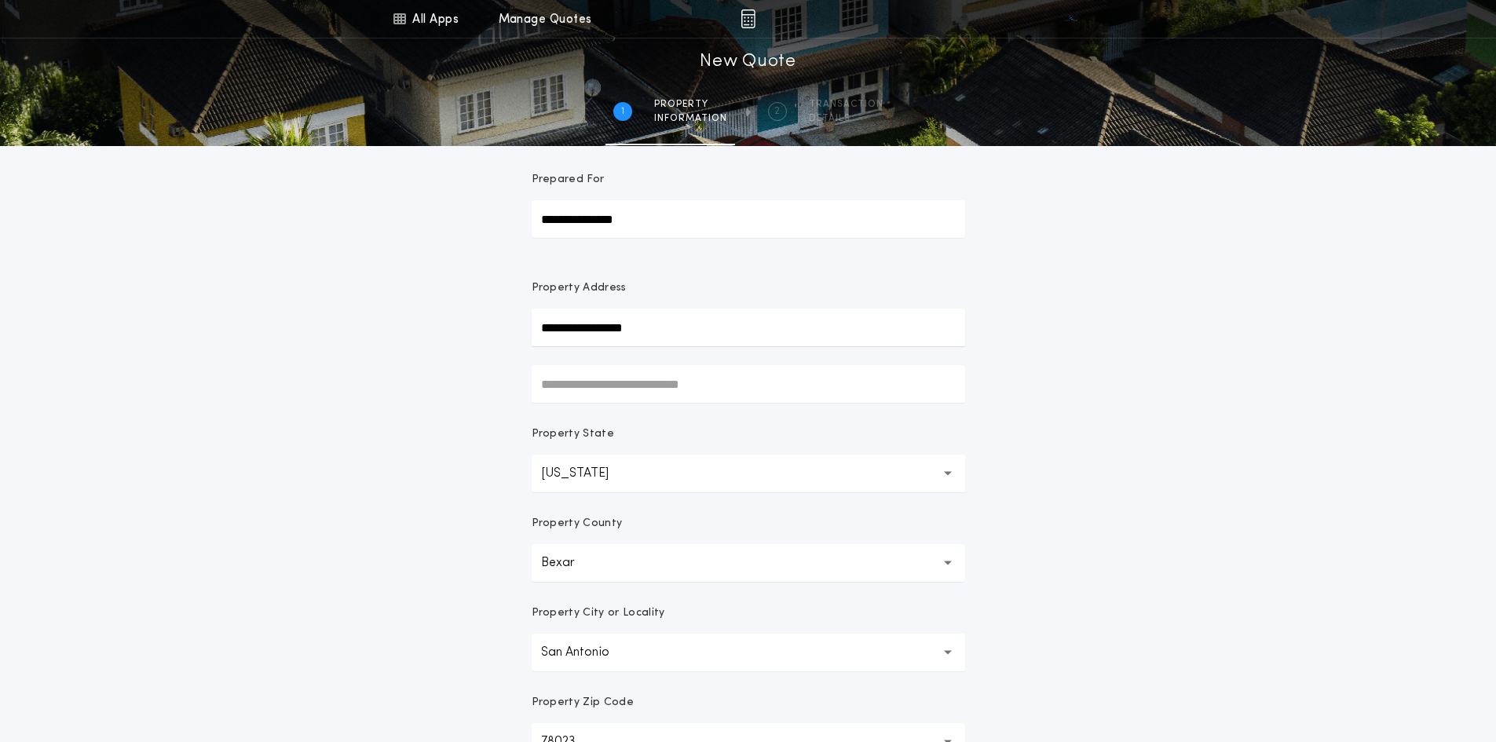
scroll to position [247, 0]
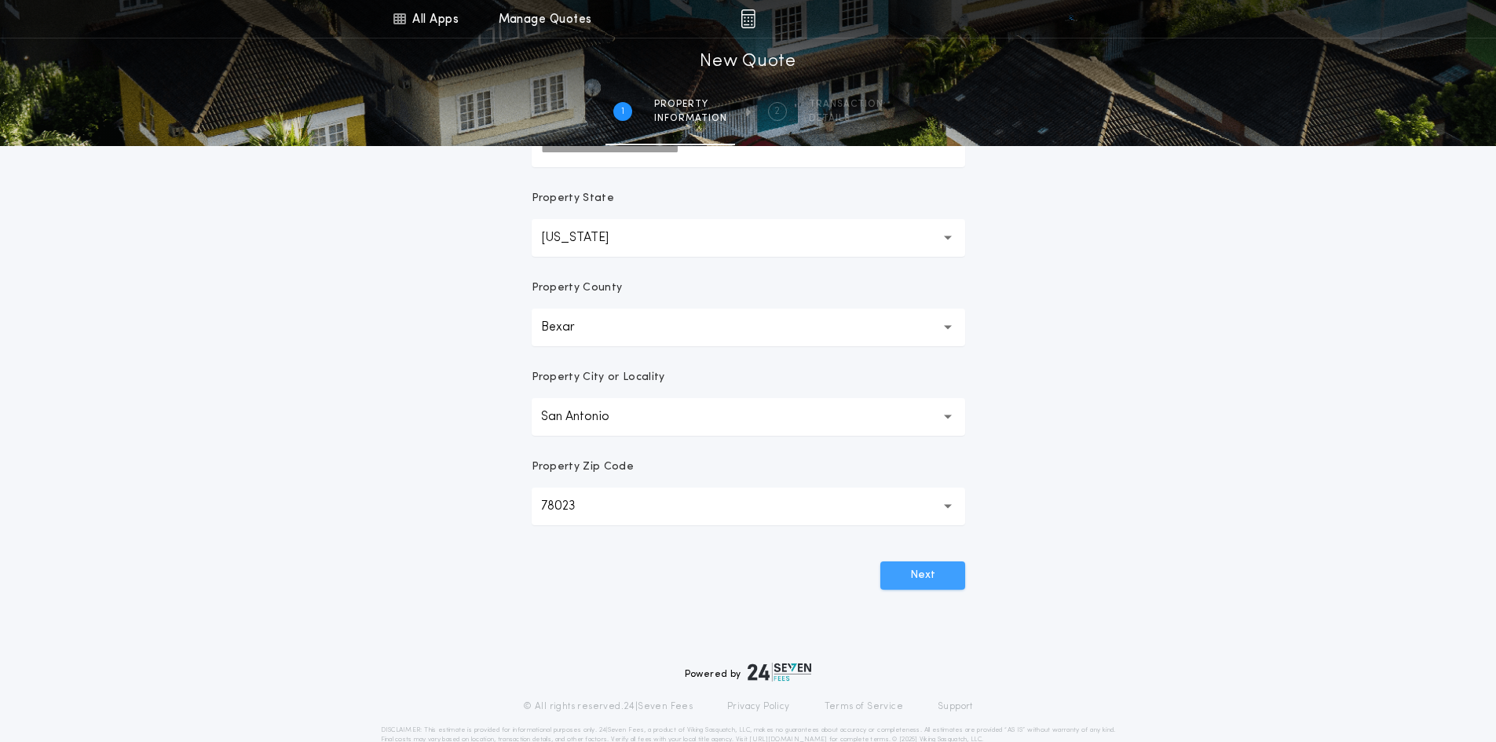
click at [908, 577] on button "Next" at bounding box center [922, 575] width 85 height 28
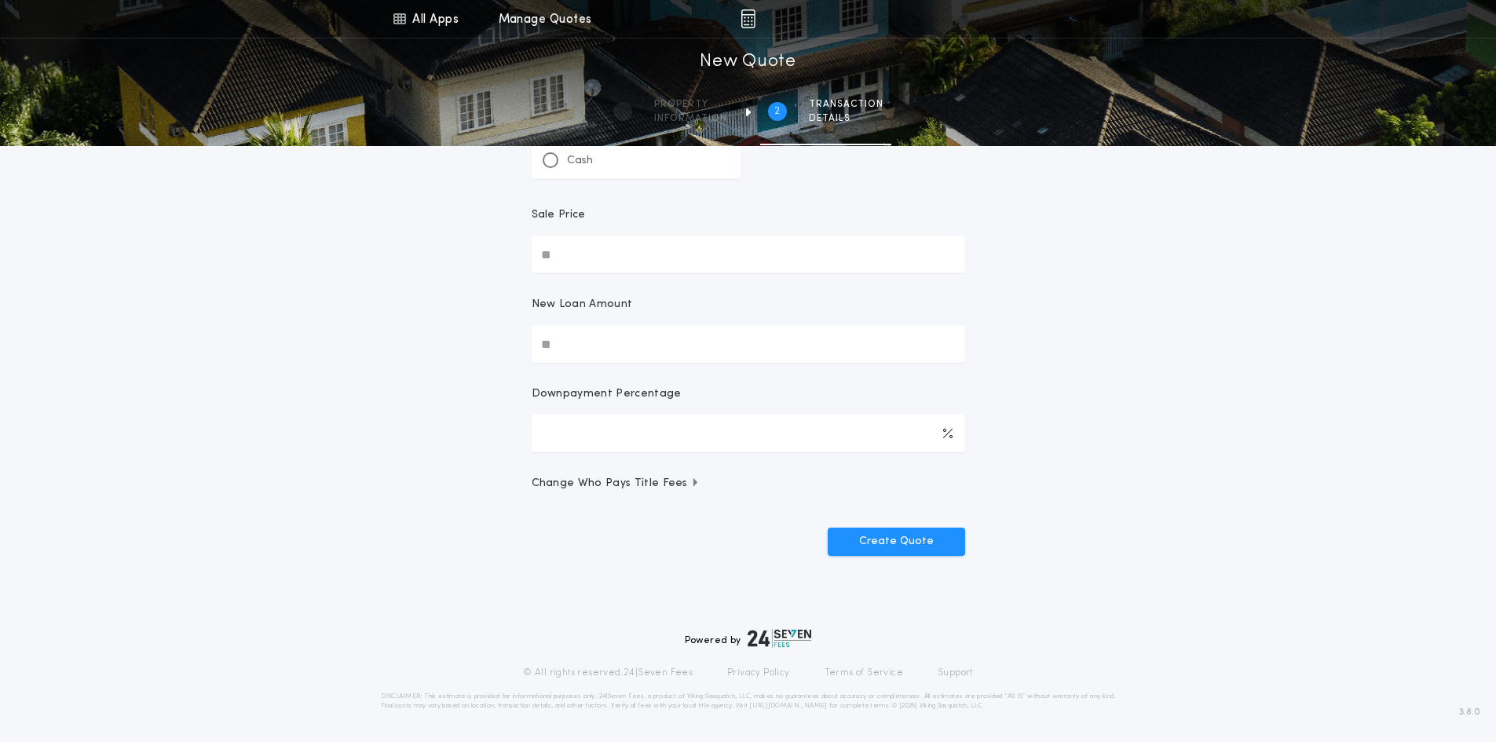
scroll to position [0, 0]
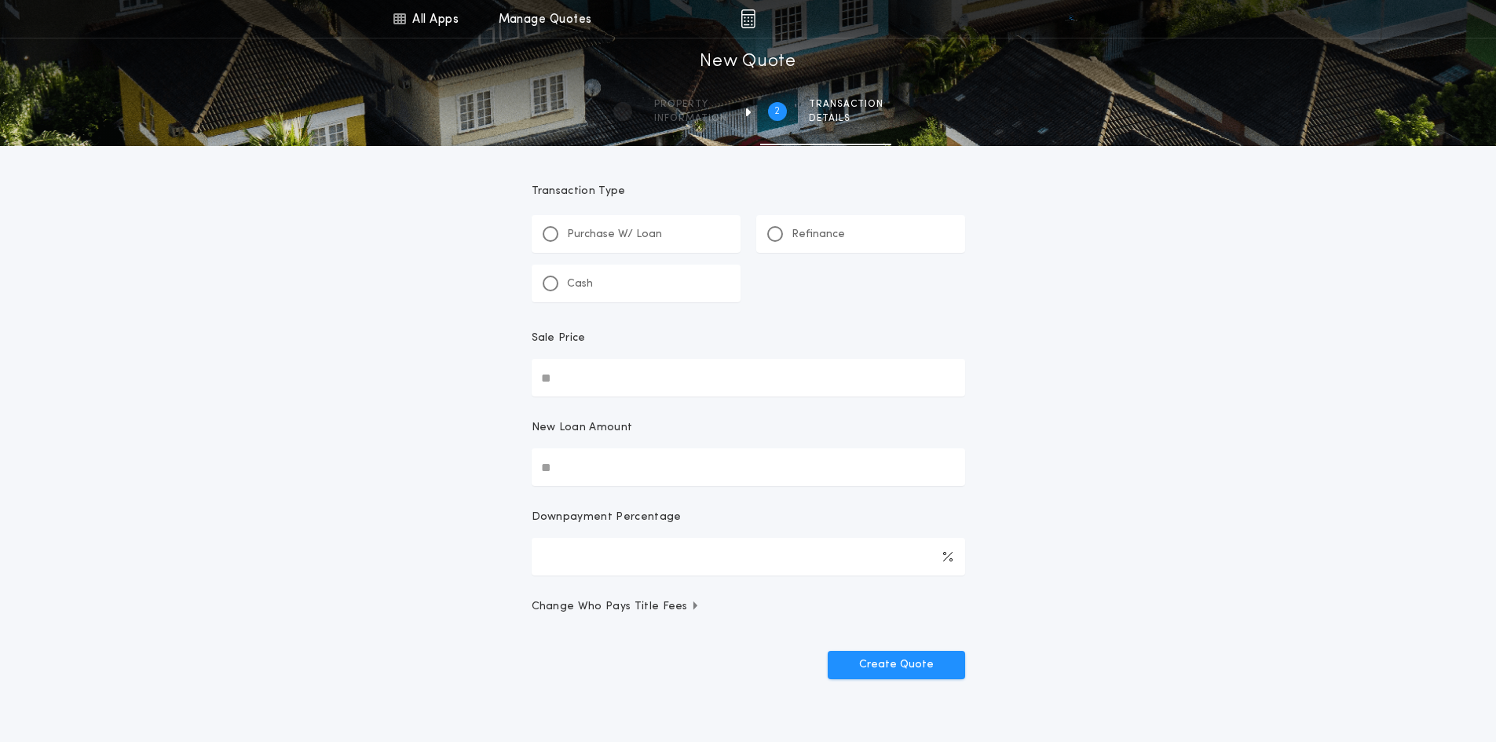
drag, startPoint x: 788, startPoint y: 235, endPoint x: 796, endPoint y: 255, distance: 22.2
click at [790, 239] on div "Refinance" at bounding box center [806, 234] width 78 height 16
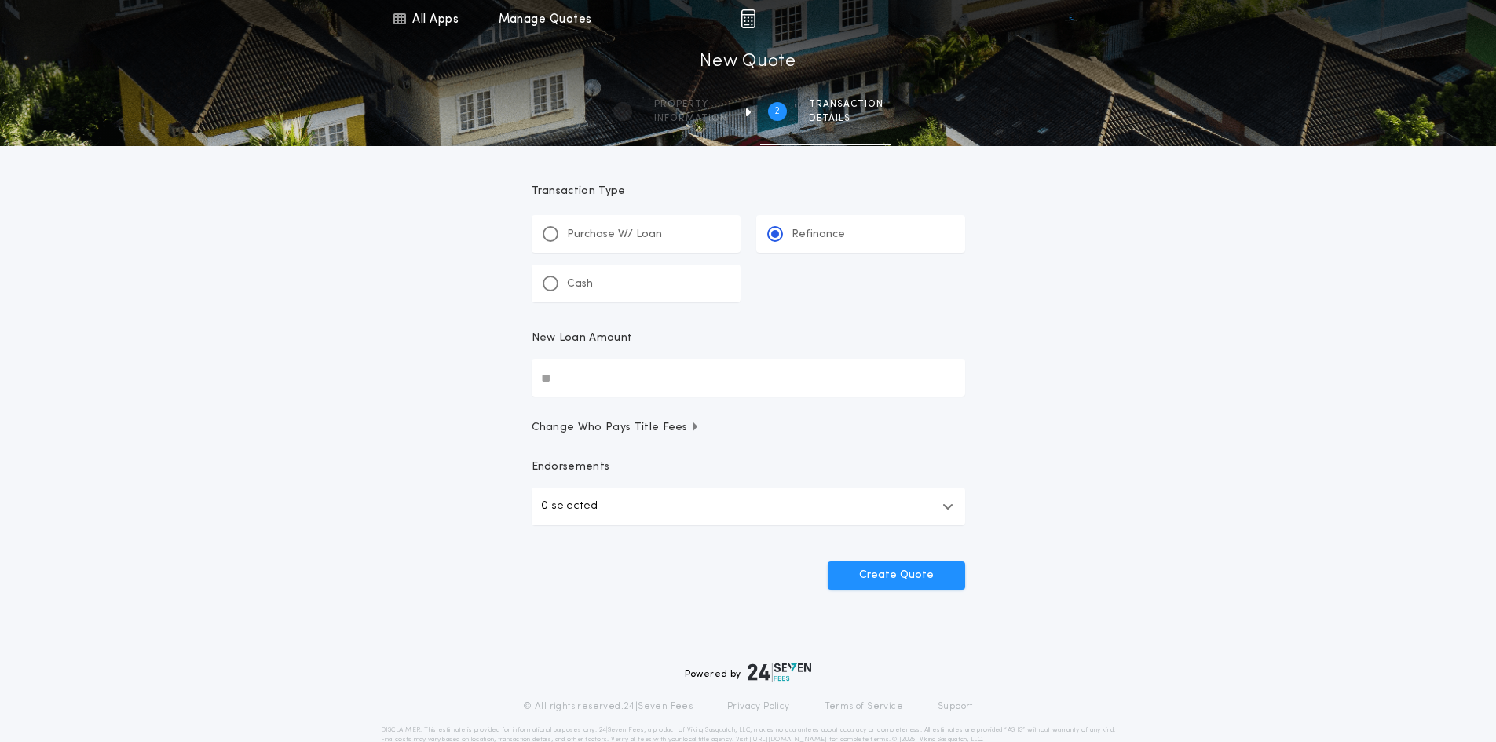
click at [631, 375] on input "New Loan Amount" at bounding box center [748, 378] width 433 height 38
type input "********"
click at [631, 503] on button "0 selected" at bounding box center [748, 507] width 433 height 38
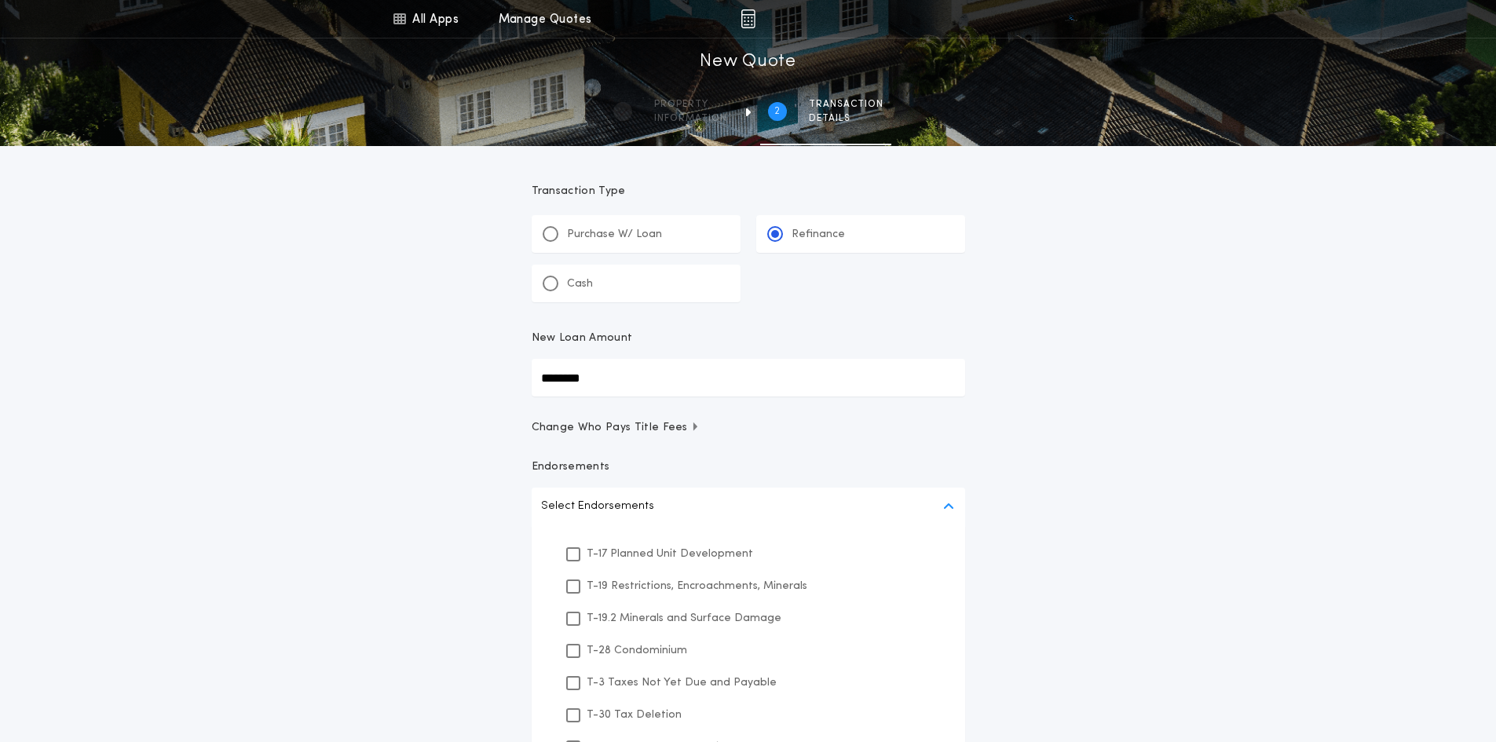
scroll to position [157, 0]
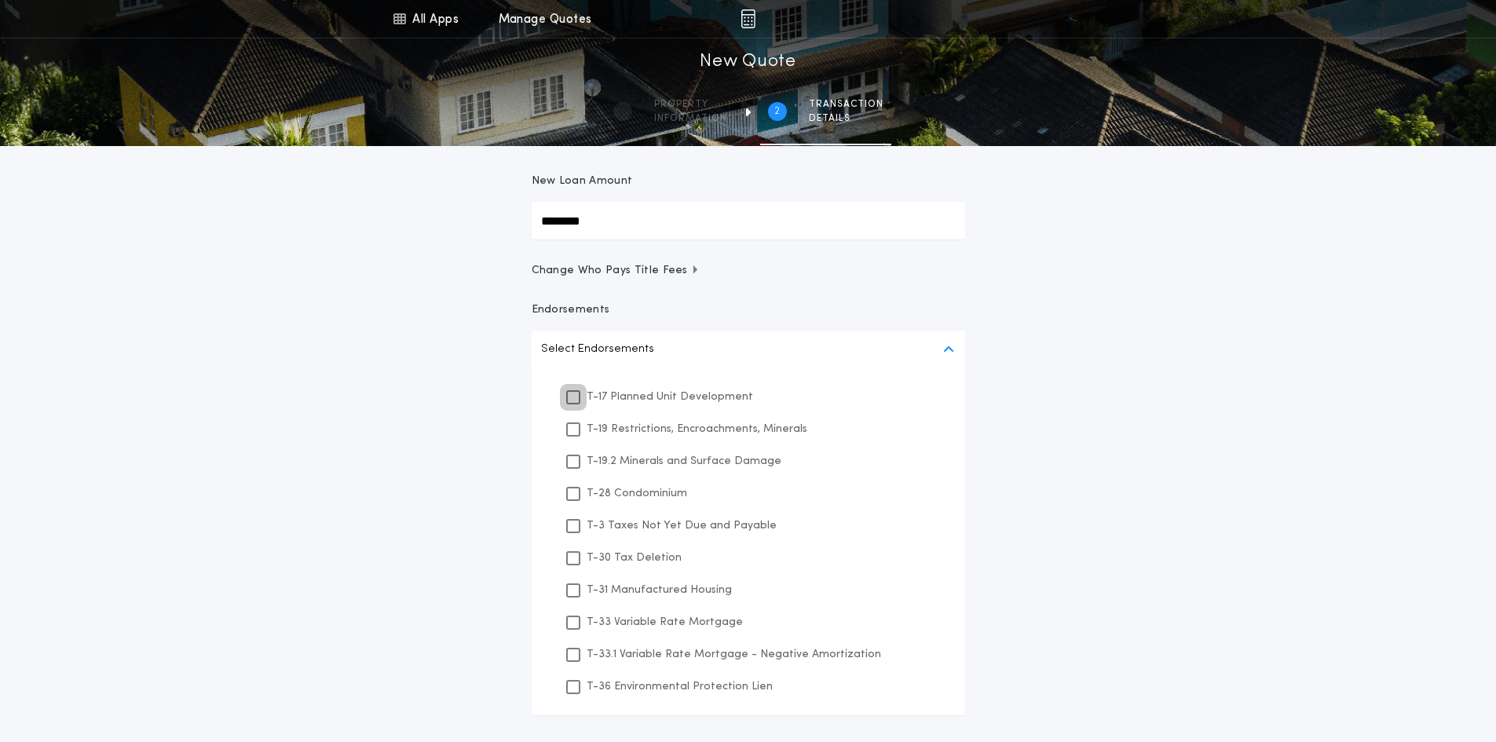
click at [573, 402] on icon at bounding box center [573, 397] width 9 height 11
click at [569, 424] on icon at bounding box center [573, 429] width 9 height 11
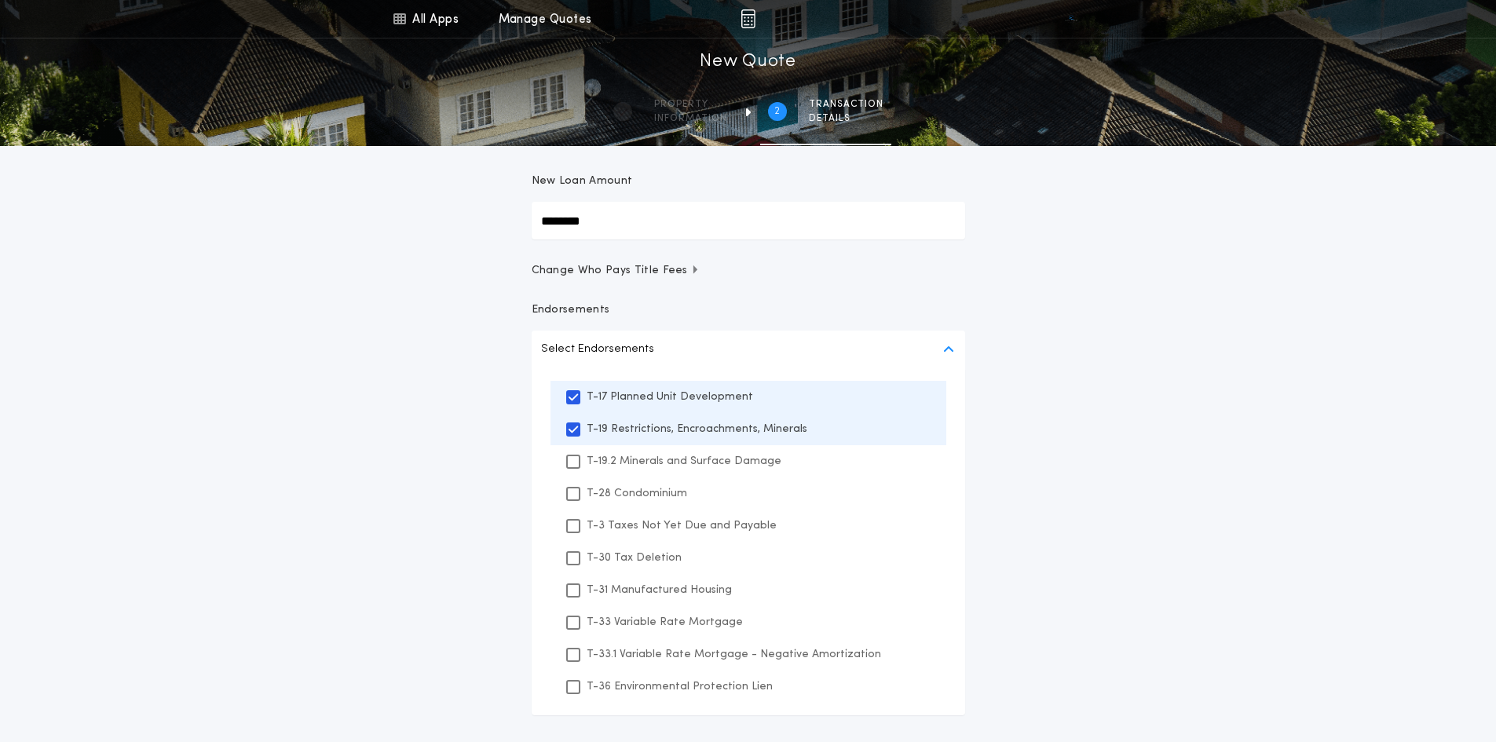
drag, startPoint x: 566, startPoint y: 448, endPoint x: 565, endPoint y: 481, distance: 33.0
click at [566, 450] on div "T-19.2 Minerals and Surface Damage" at bounding box center [749, 461] width 396 height 32
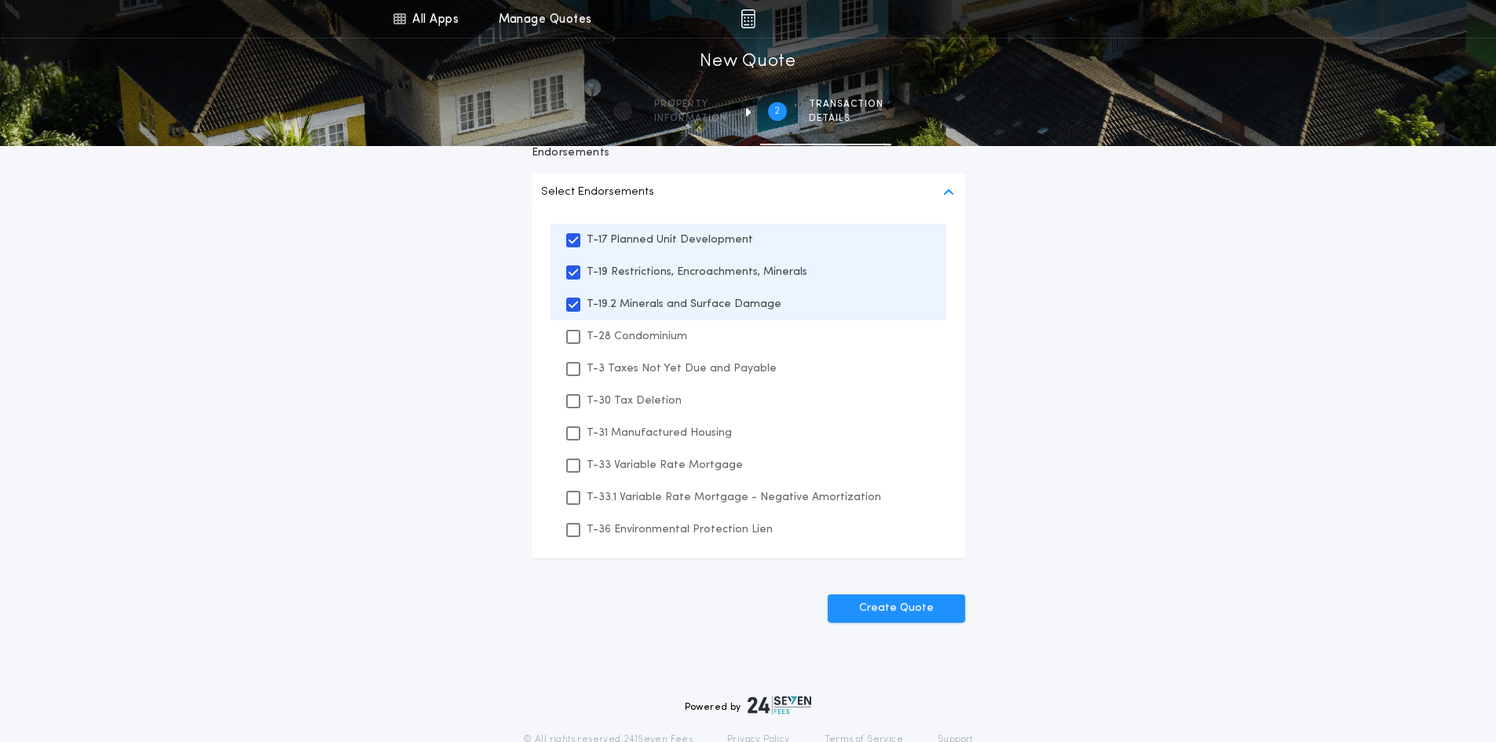
scroll to position [381, 0]
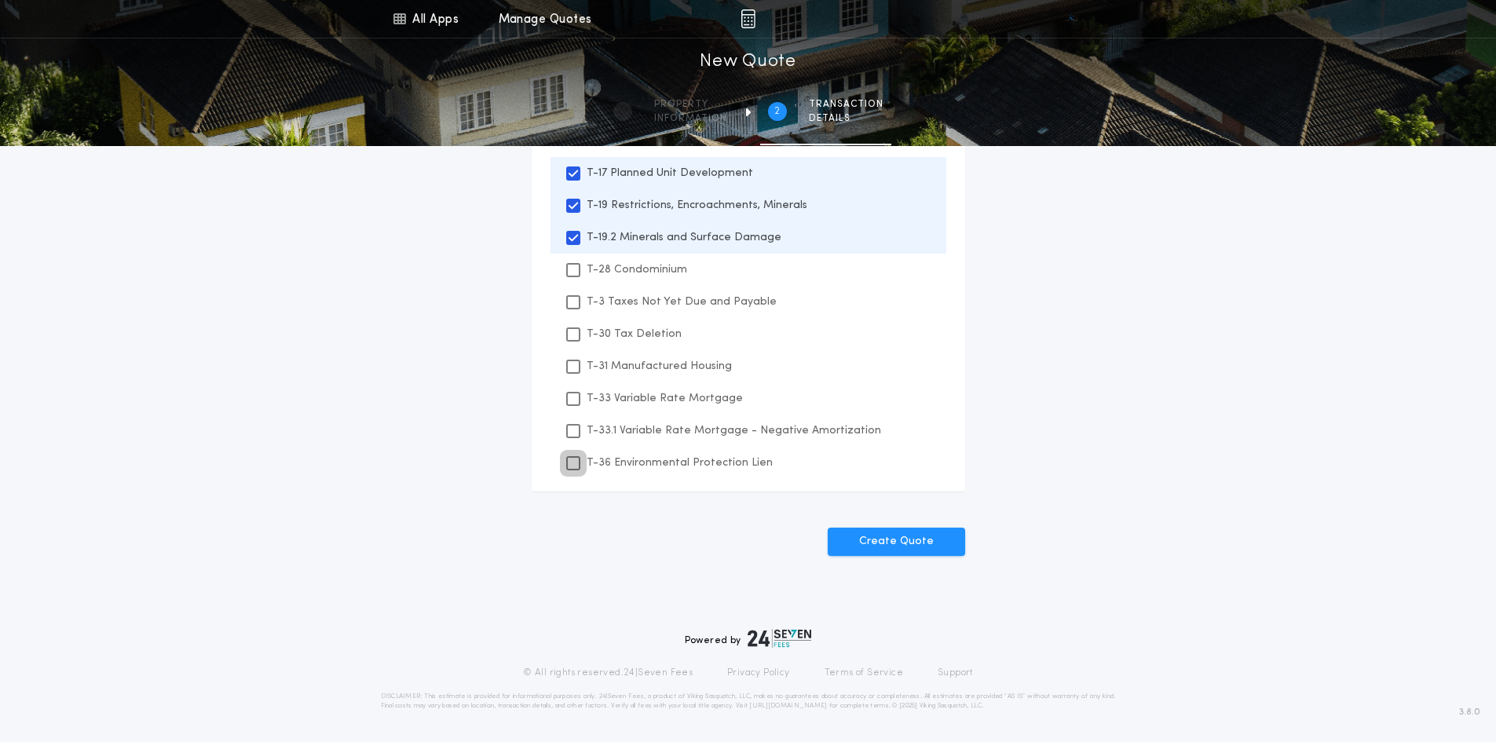
click at [570, 463] on icon at bounding box center [573, 463] width 9 height 11
click at [1063, 506] on div "All Apps Title Calculator Seller Net Sheets Menu All Apps Manage Quotes 2 /2 Ne…" at bounding box center [748, 117] width 1496 height 997
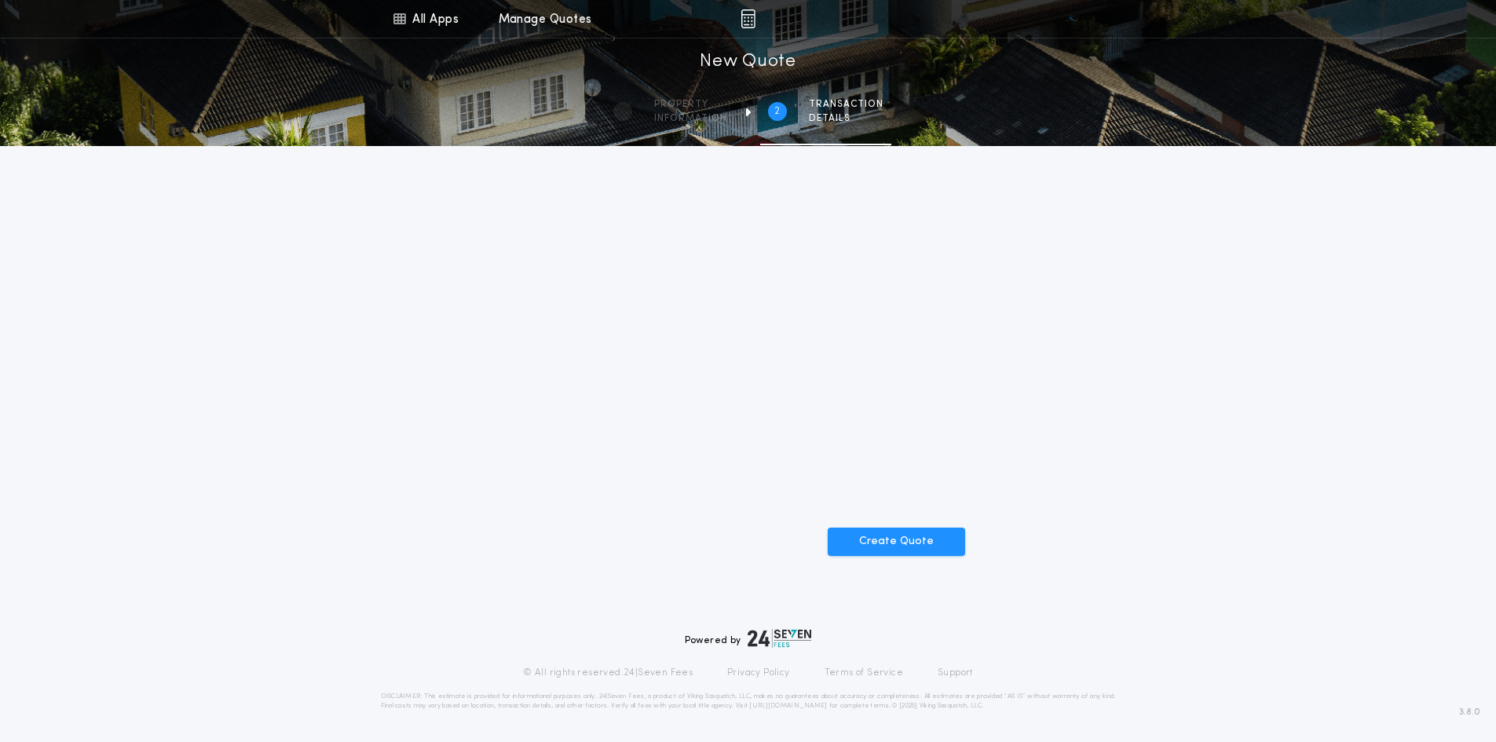
scroll to position [34, 0]
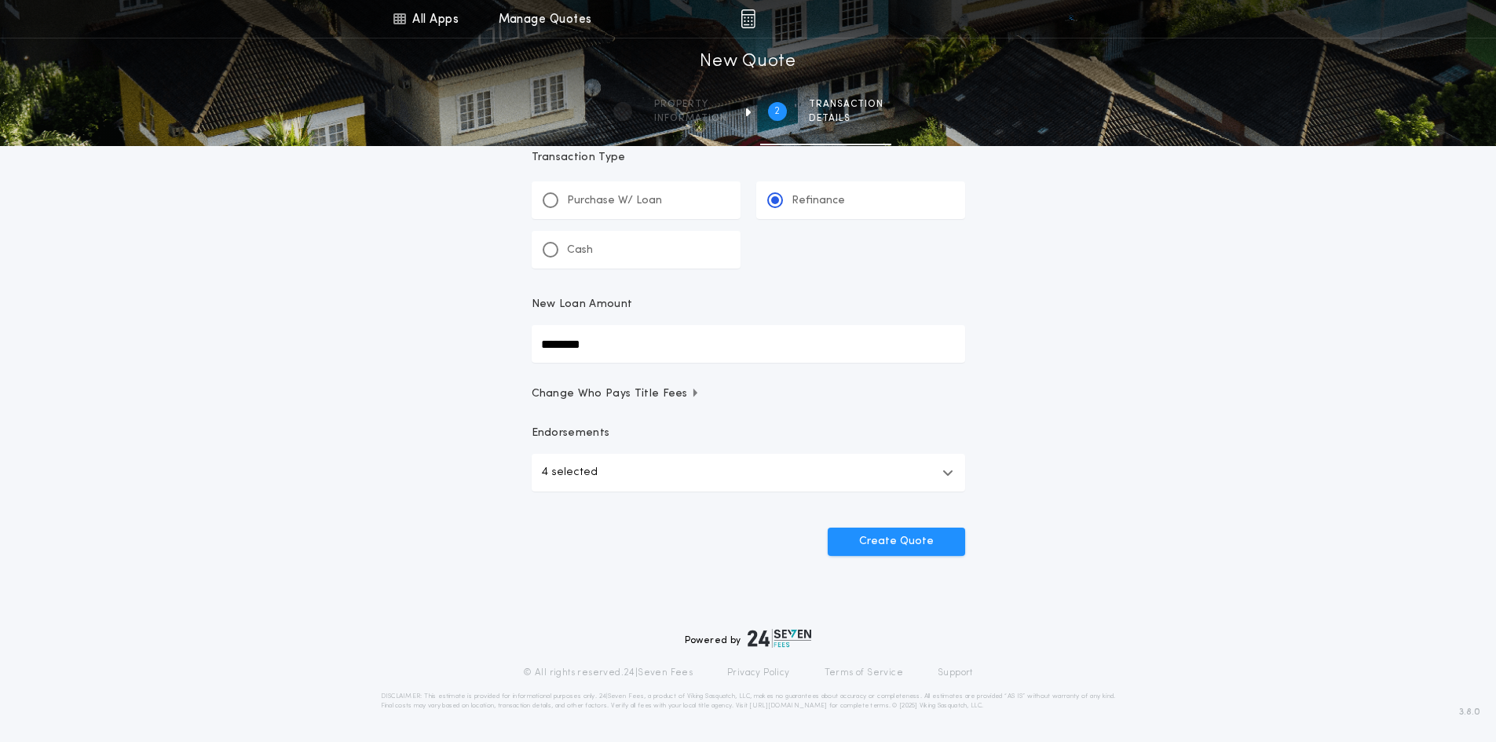
click at [693, 397] on icon "button" at bounding box center [695, 393] width 4 height 9
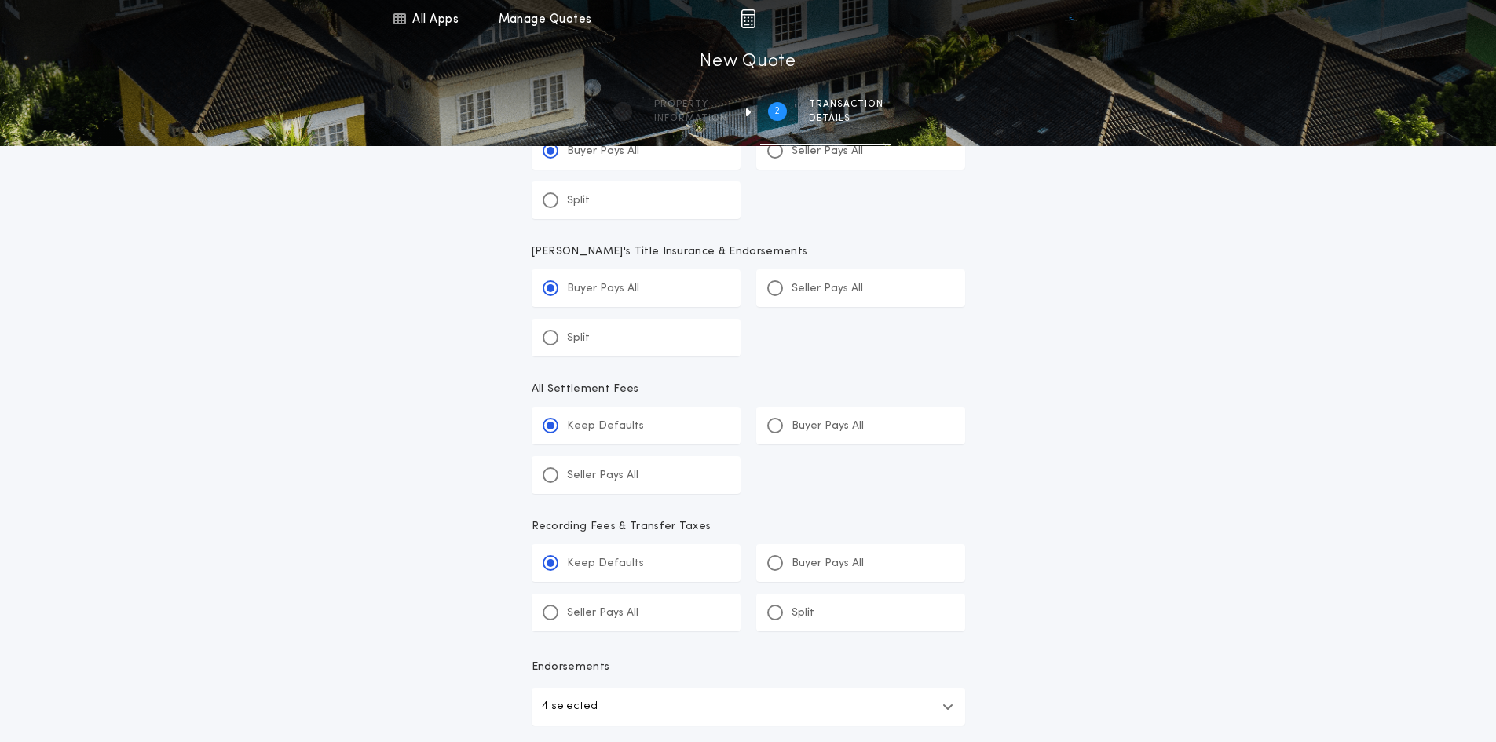
scroll to position [505, 0]
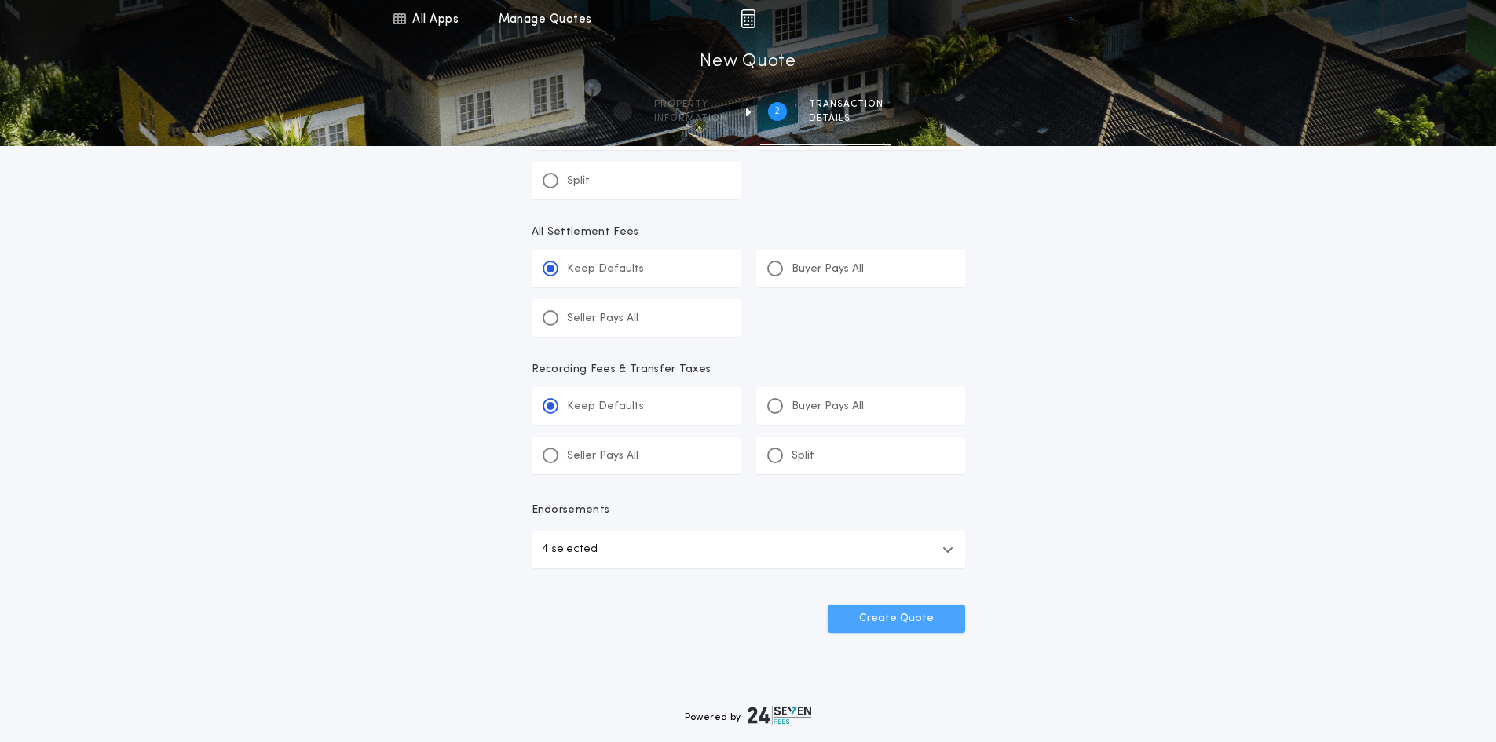
click at [913, 616] on button "Create Quote" at bounding box center [896, 619] width 137 height 28
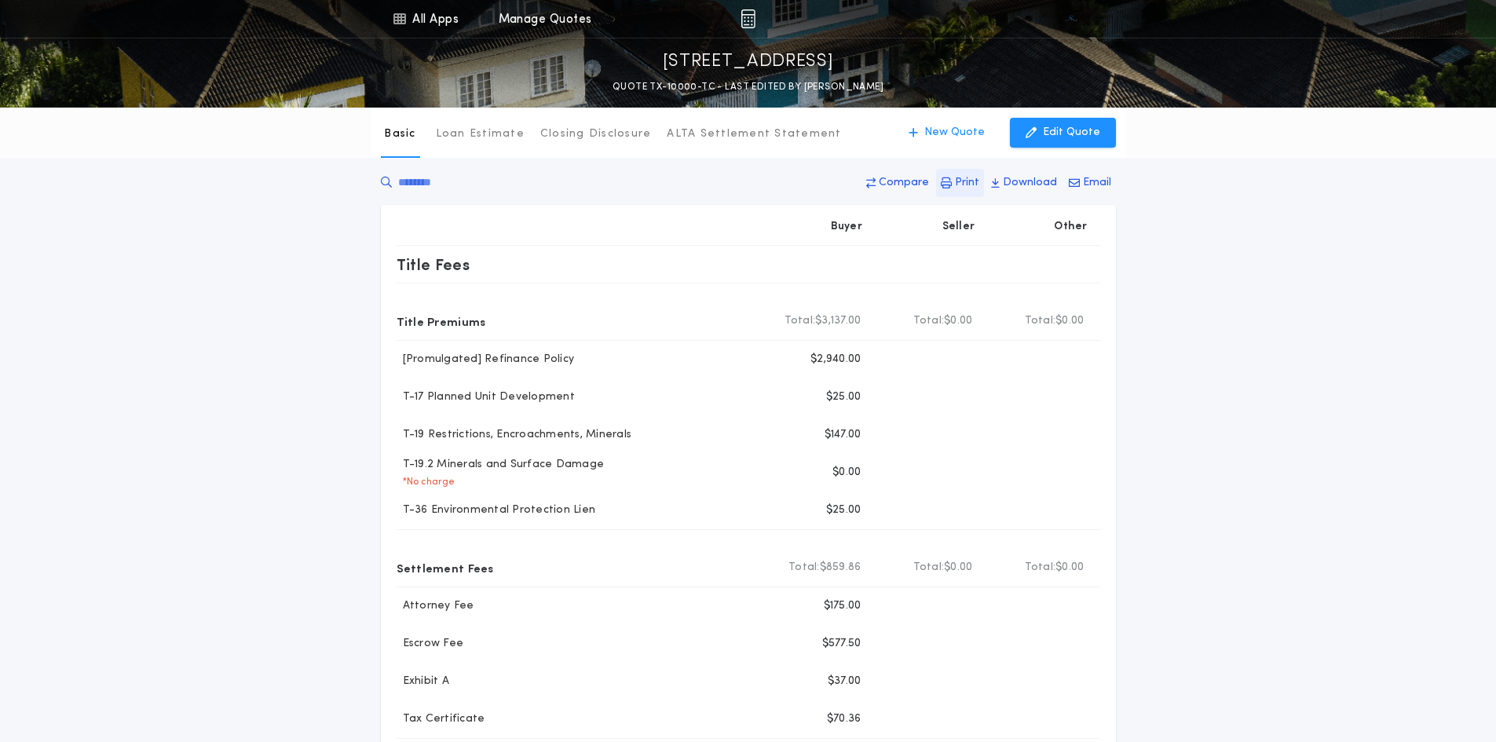
click at [958, 185] on button "Print" at bounding box center [960, 183] width 48 height 28
click at [482, 132] on p "Loan Estimate" at bounding box center [480, 134] width 89 height 16
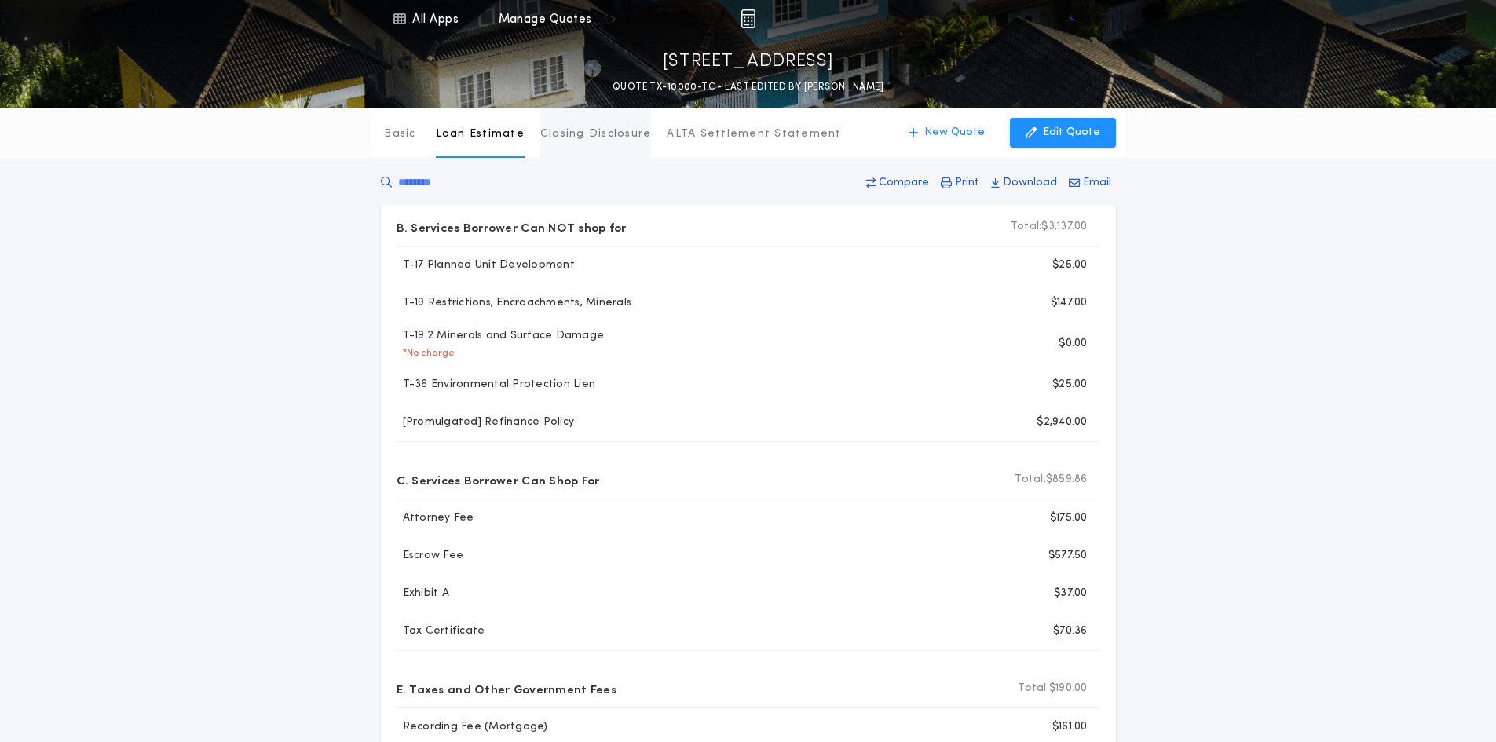
click at [601, 130] on p "Closing Disclosure" at bounding box center [596, 134] width 112 height 16
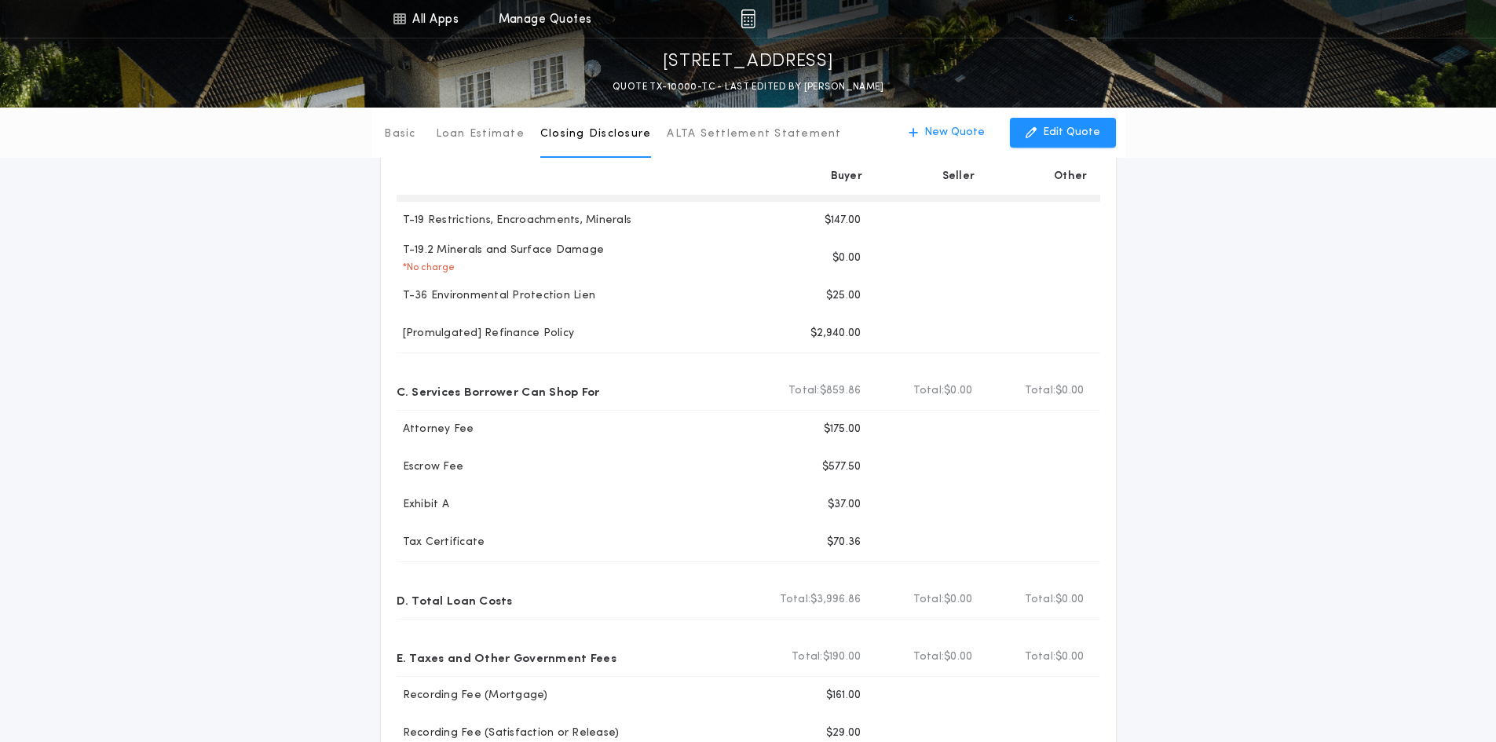
scroll to position [42, 0]
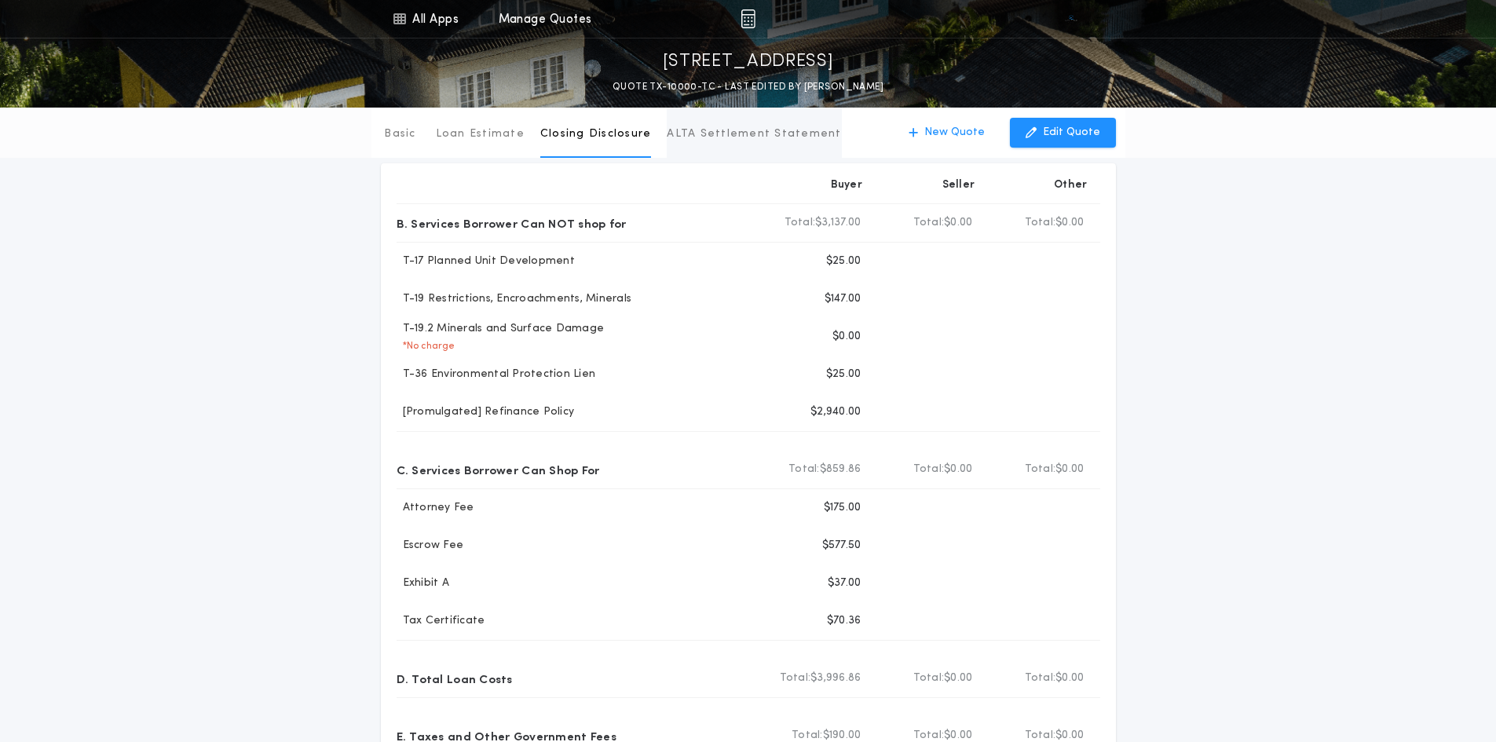
click at [763, 134] on p "ALTA Settlement Statement" at bounding box center [754, 134] width 174 height 16
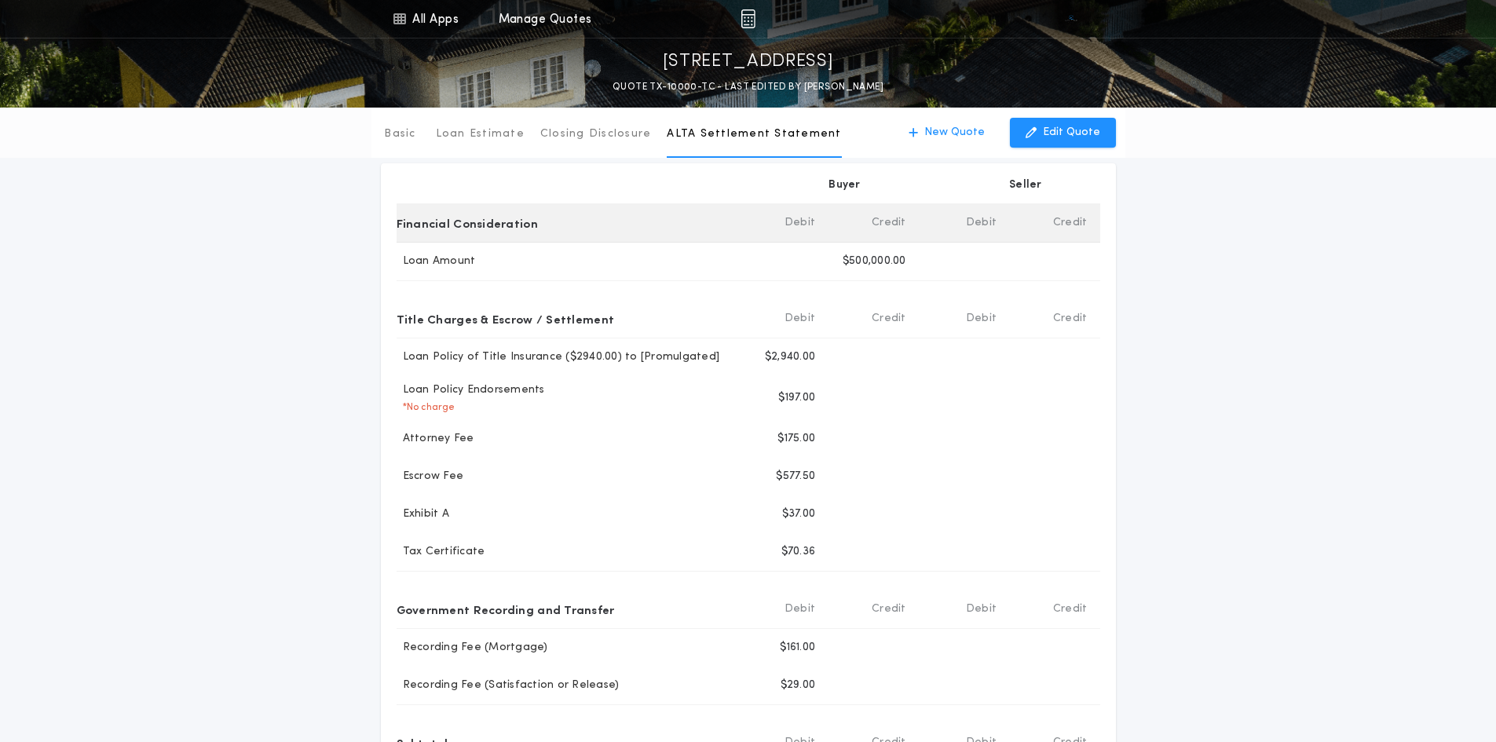
click at [722, 134] on p "ALTA Settlement Statement" at bounding box center [754, 134] width 174 height 16
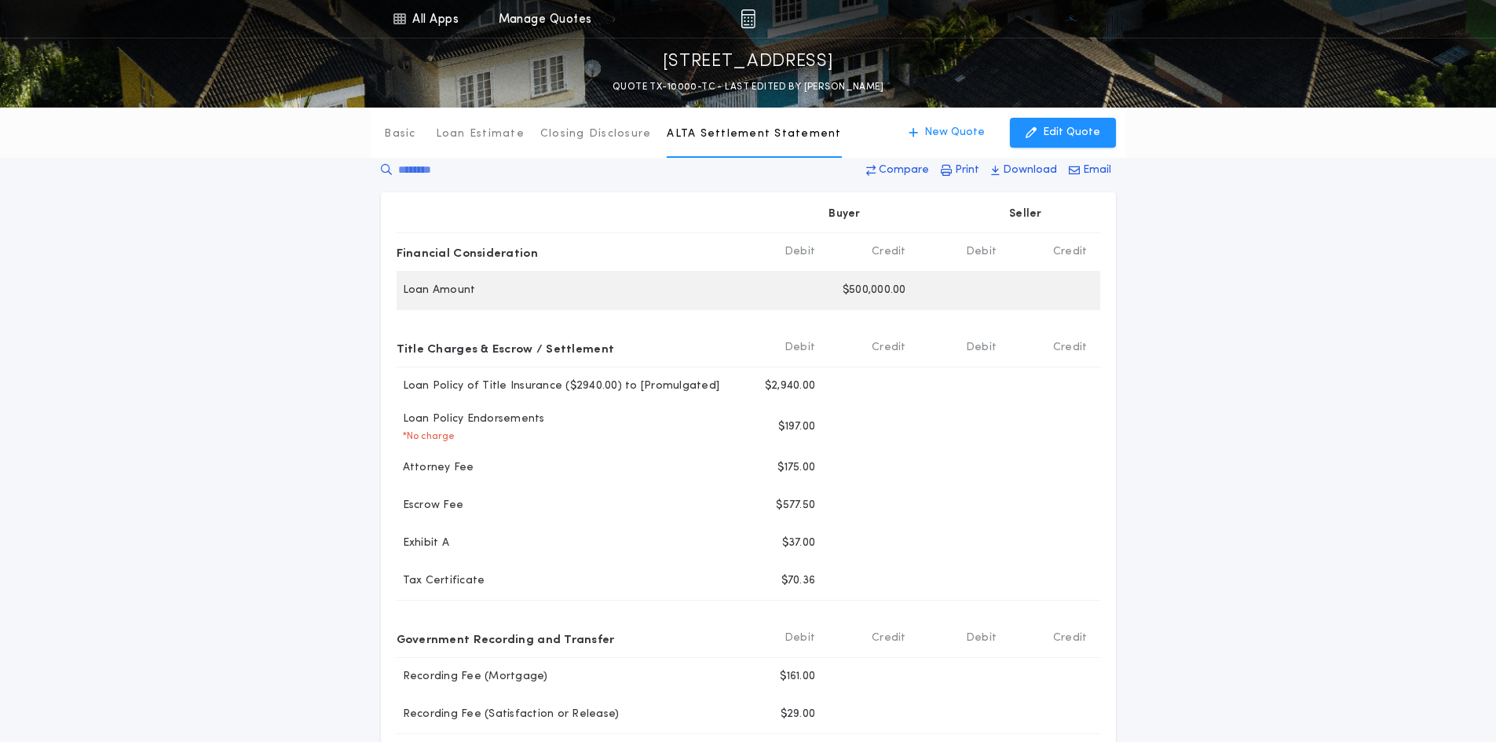
scroll to position [0, 0]
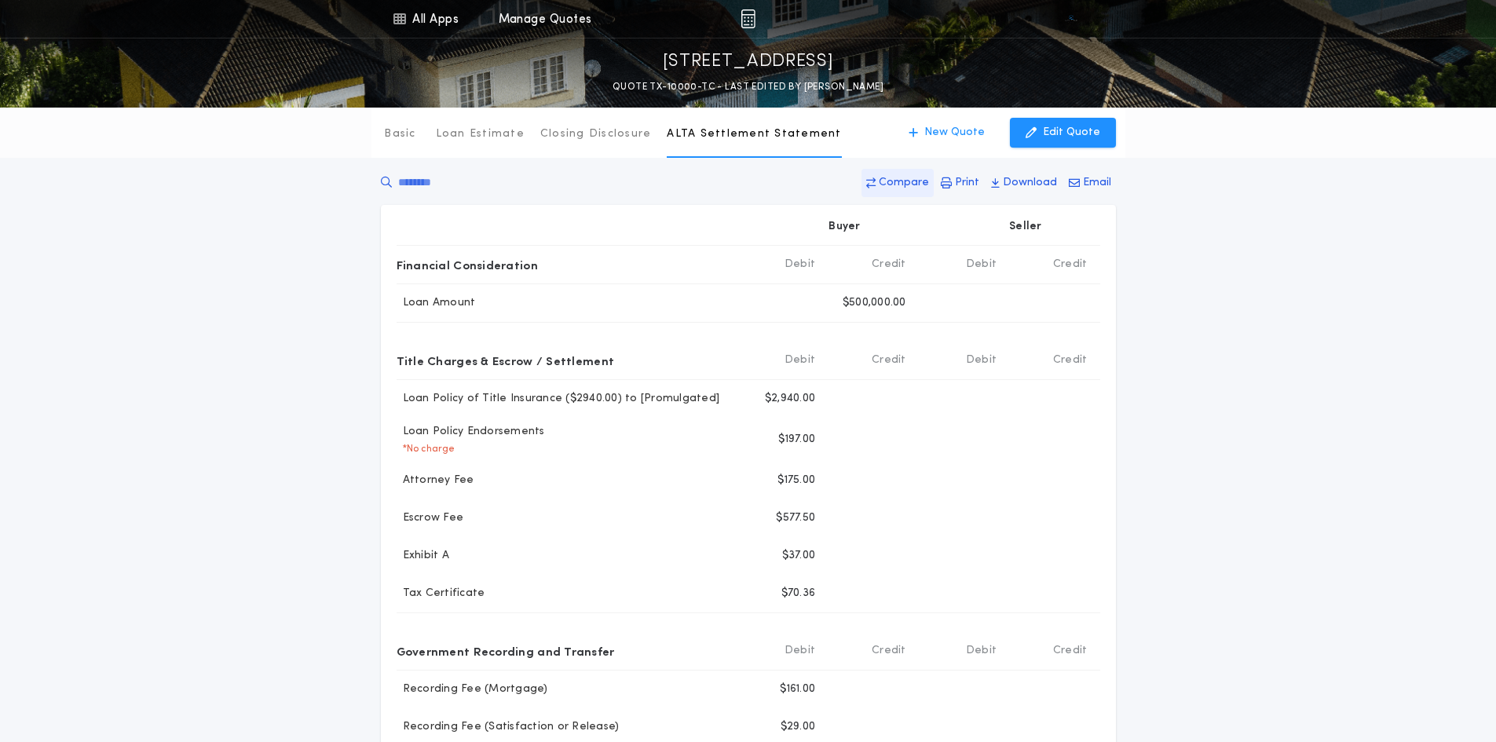
click at [903, 176] on p "Compare" at bounding box center [904, 183] width 50 height 16
